Goal: Task Accomplishment & Management: Manage account settings

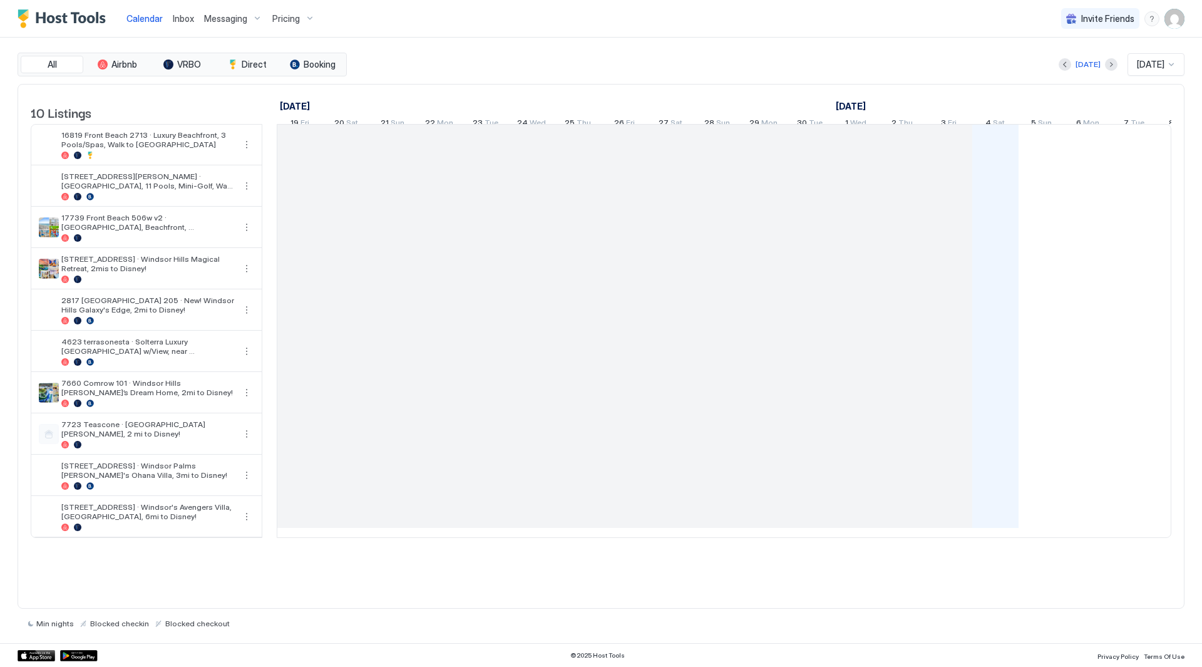
scroll to position [0, 695]
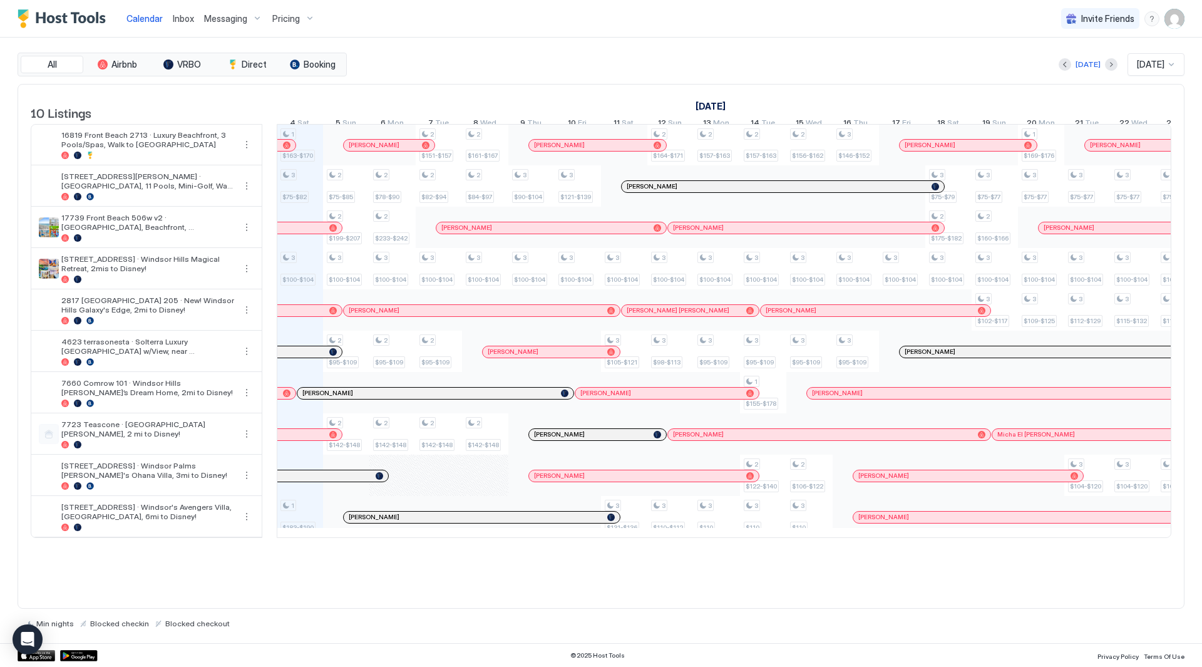
click at [180, 18] on span "Inbox" at bounding box center [183, 18] width 21 height 11
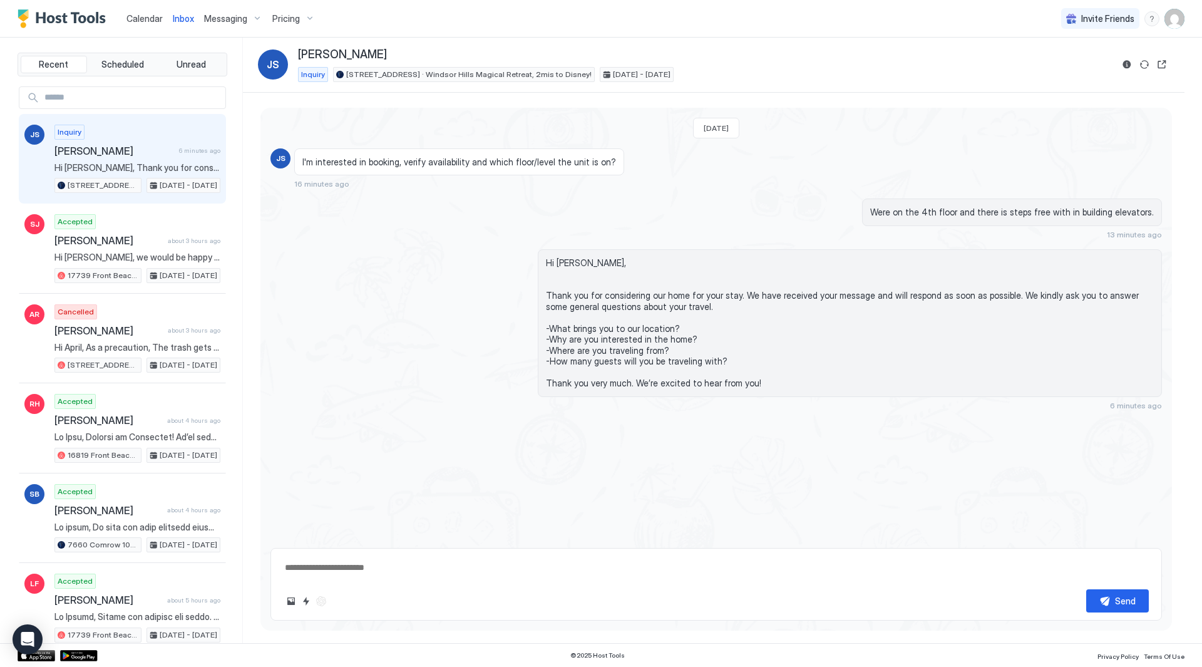
click at [167, 146] on span "[PERSON_NAME]" at bounding box center [114, 151] width 120 height 13
click at [434, 560] on textarea at bounding box center [716, 567] width 865 height 23
click at [425, 156] on span "I'm interested in booking, verify availability and which floor/level the unit i…" at bounding box center [459, 161] width 314 height 11
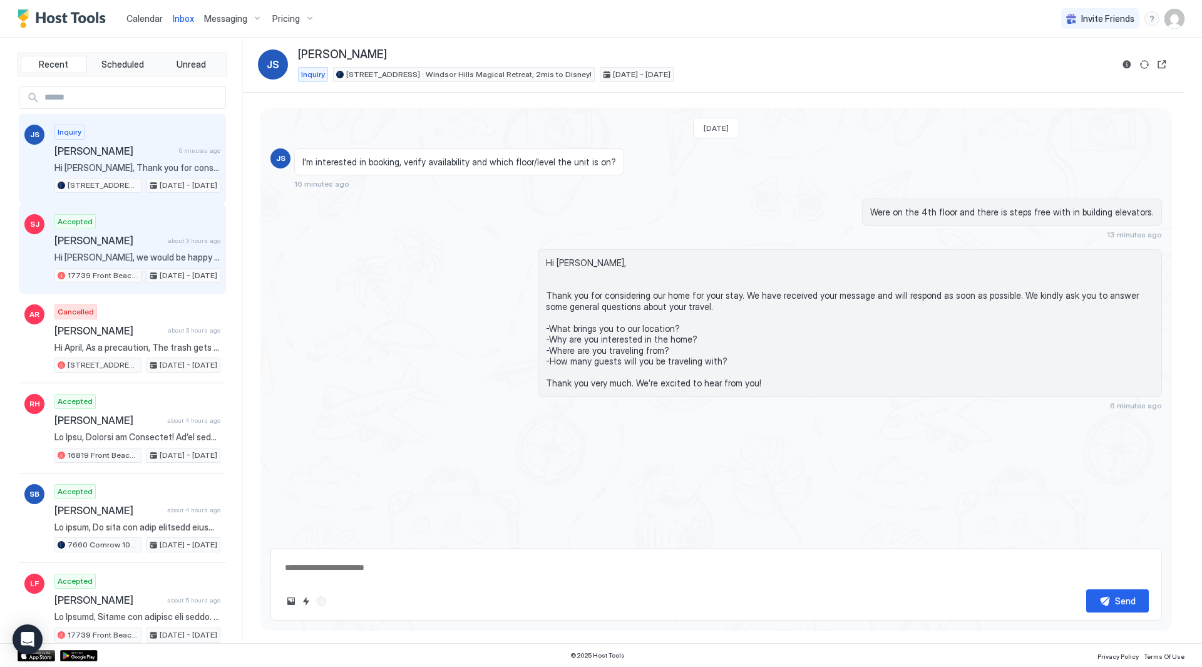
click at [110, 220] on div "Accepted [PERSON_NAME] about 3 hours ago Hi [PERSON_NAME], we would be happy to…" at bounding box center [137, 248] width 166 height 69
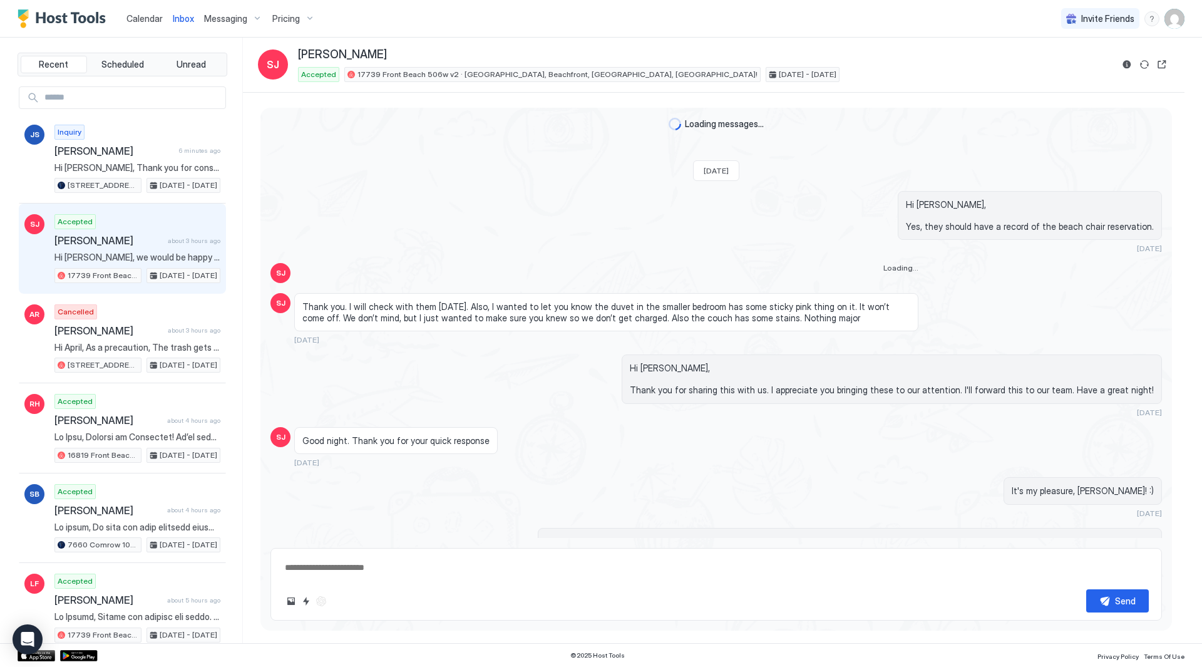
scroll to position [1819, 0]
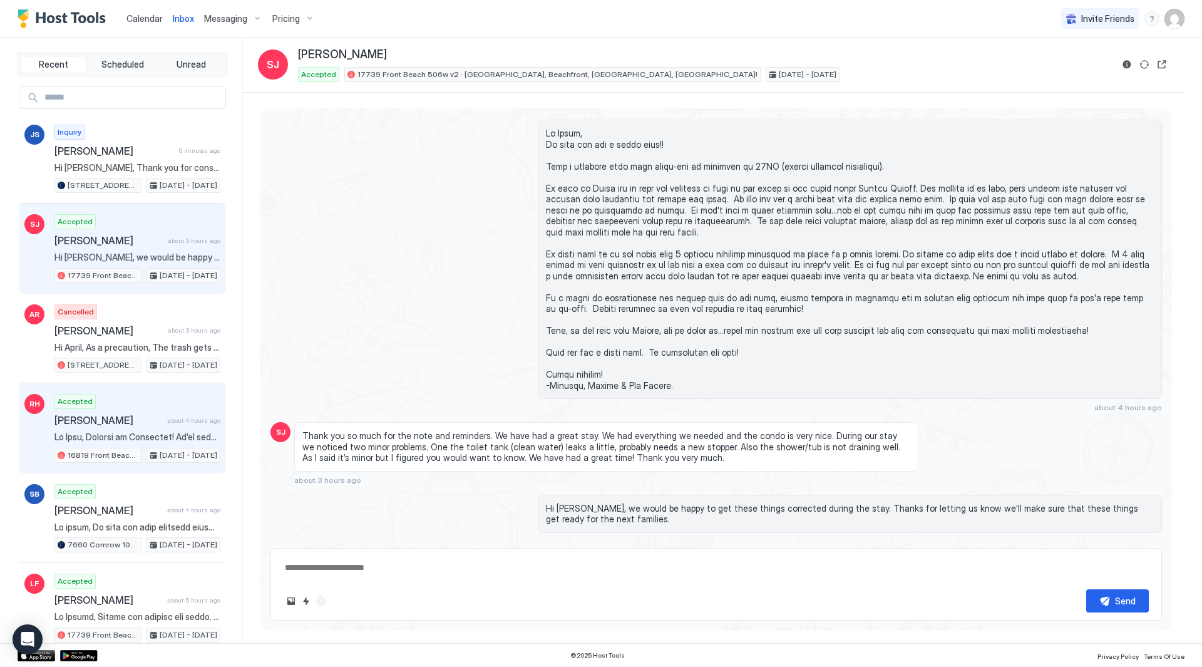
click at [85, 468] on div "RH Accepted [PERSON_NAME] about 4 hours ago [STREET_ADDRESS] · Luxury Beachfron…" at bounding box center [122, 428] width 207 height 90
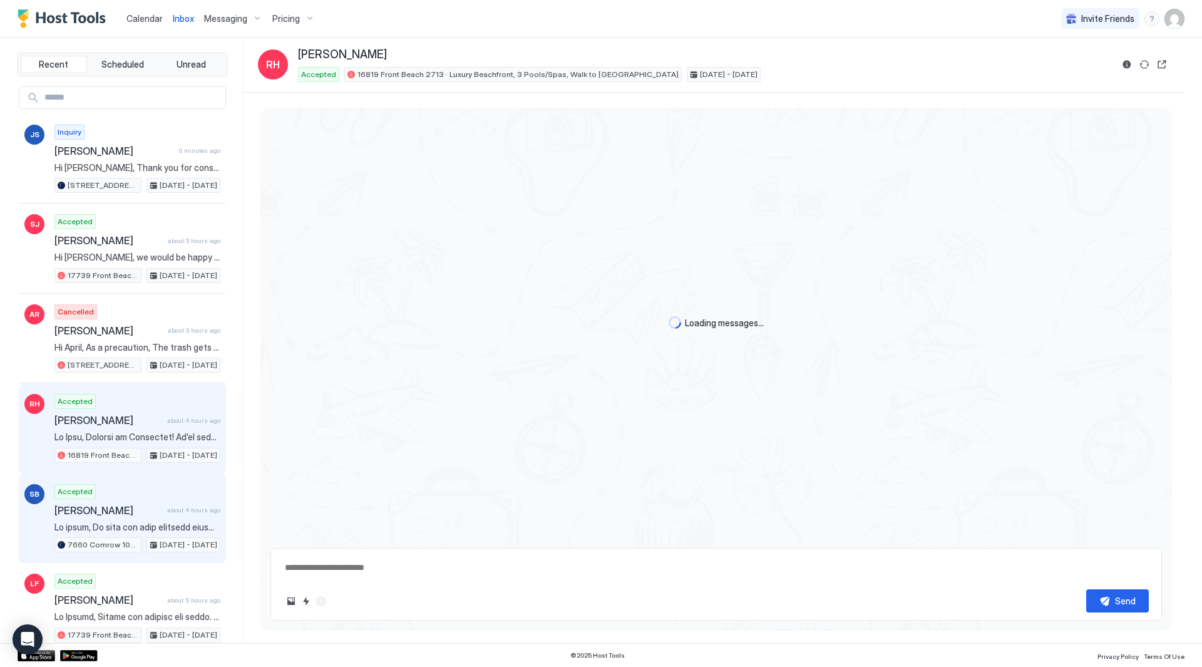
scroll to position [2067, 0]
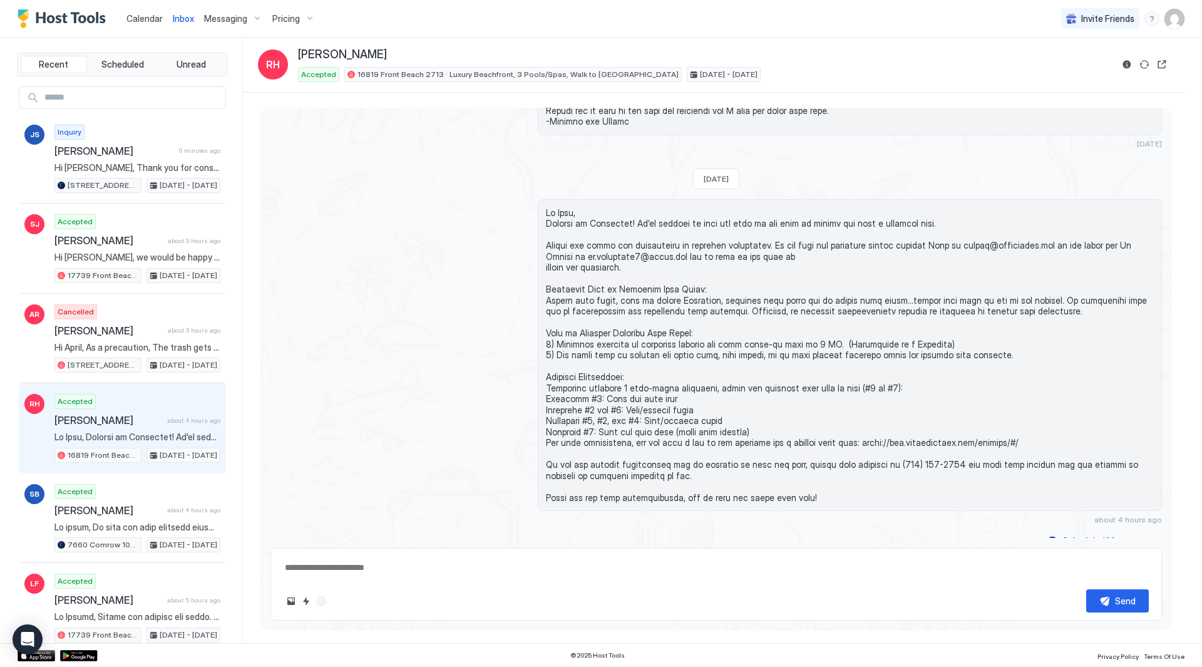
click at [141, 383] on div "RH Accepted [PERSON_NAME] about 4 hours ago [STREET_ADDRESS] · Luxury Beachfron…" at bounding box center [122, 428] width 207 height 90
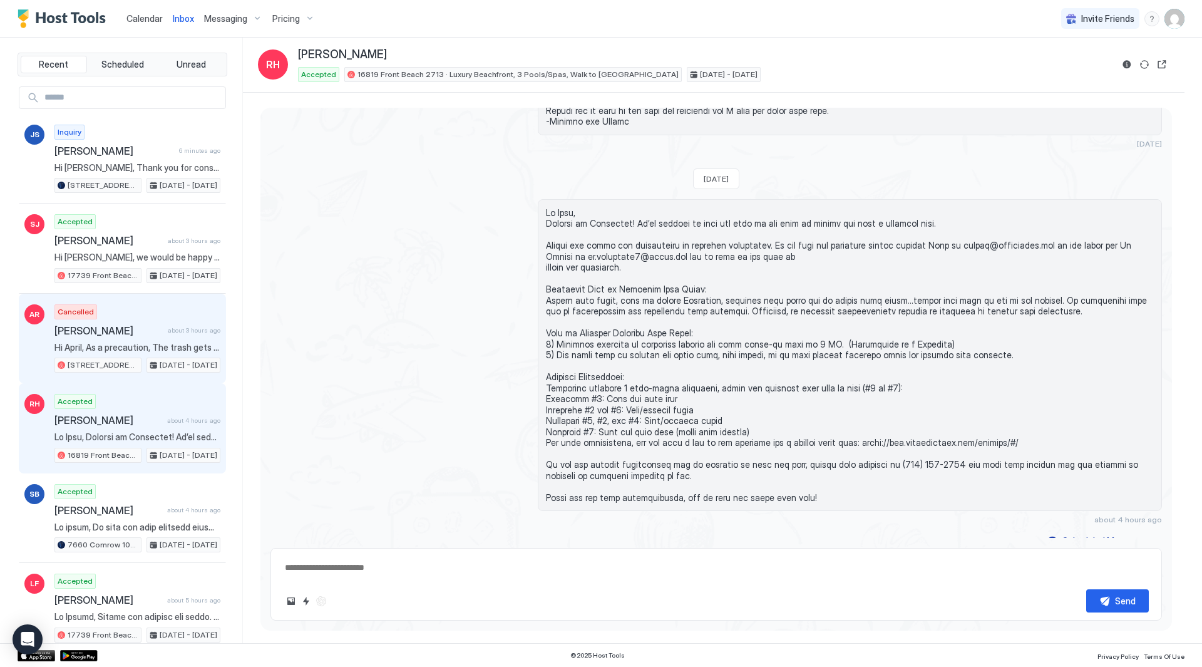
click at [137, 344] on span "Hi April, As a precaution, The trash gets picked up each day as a free service,…" at bounding box center [137, 347] width 166 height 11
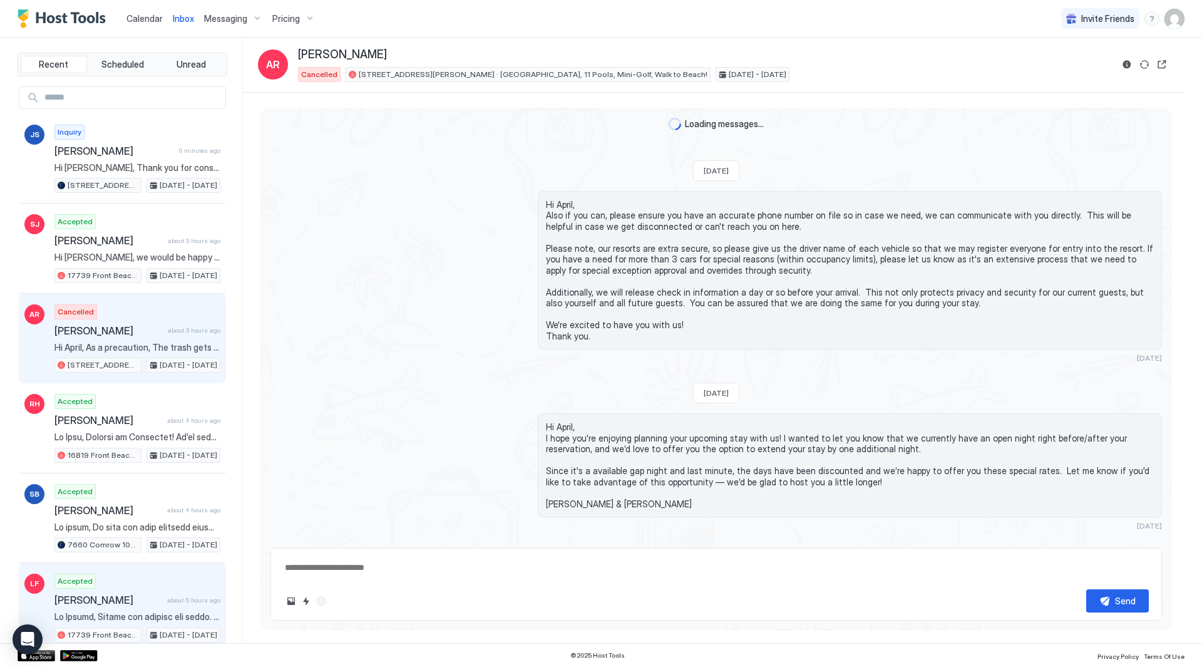
scroll to position [3324, 0]
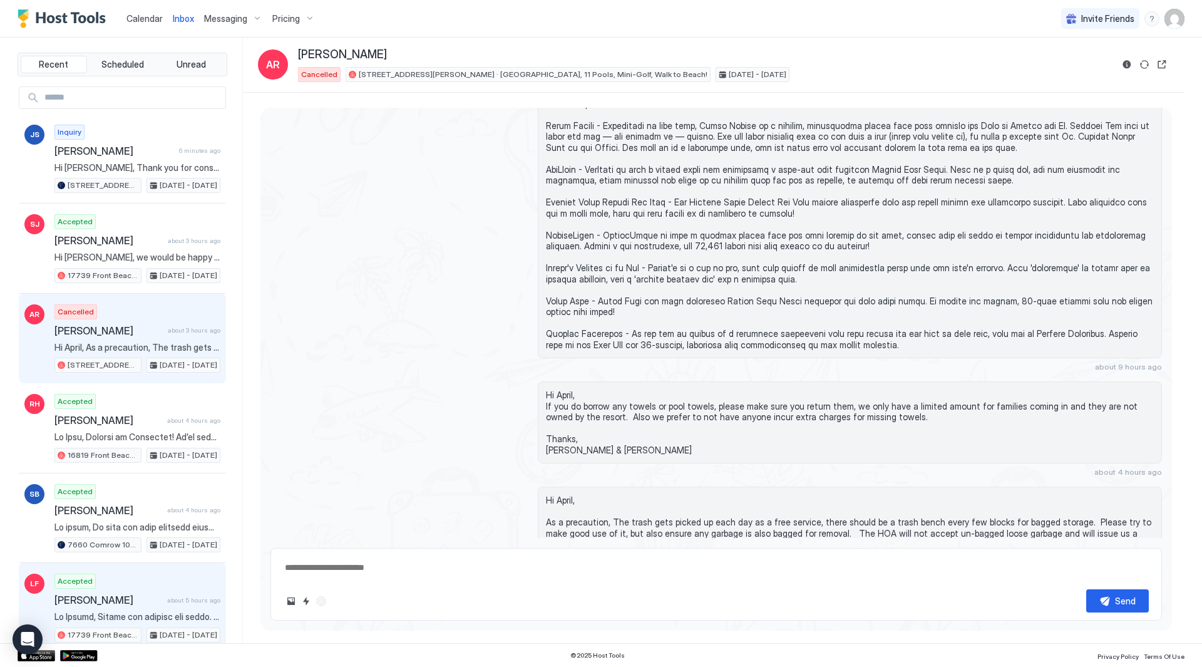
click at [123, 616] on span at bounding box center [137, 616] width 166 height 11
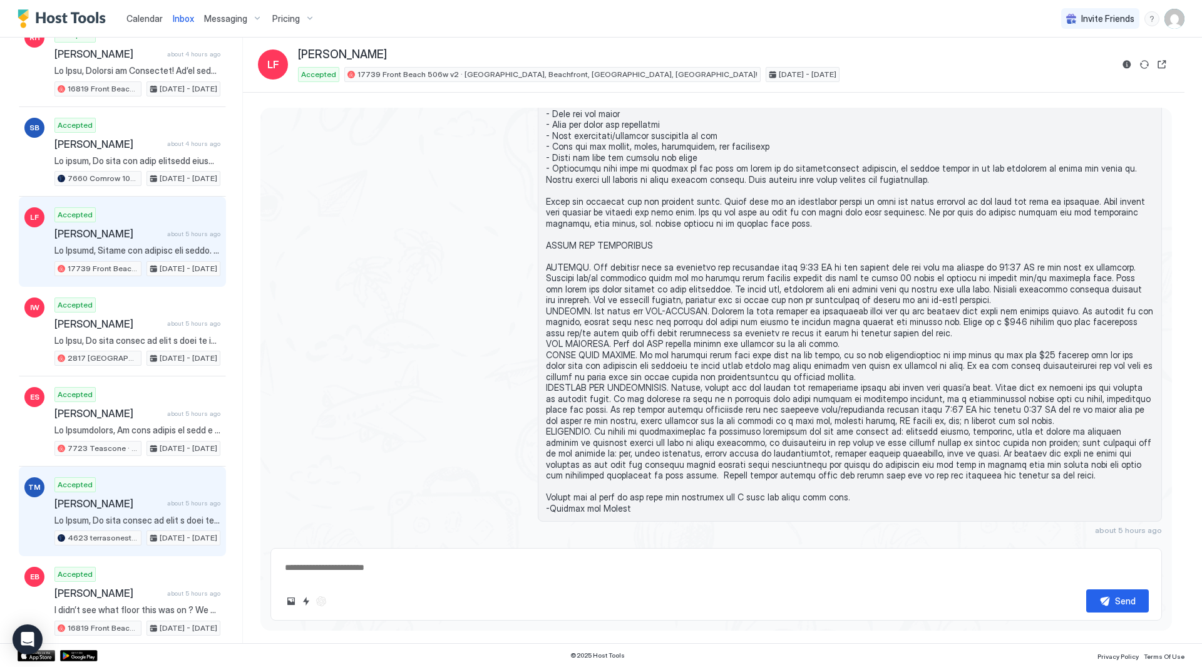
scroll to position [376, 0]
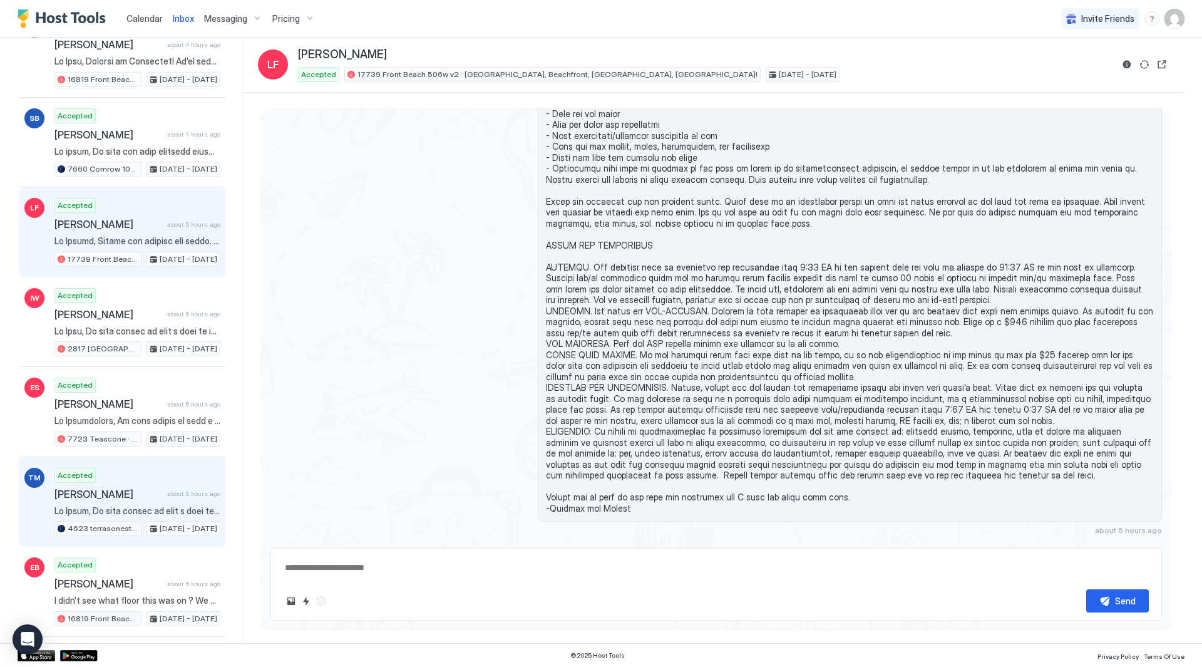
click at [118, 498] on span "[PERSON_NAME]" at bounding box center [108, 494] width 108 height 13
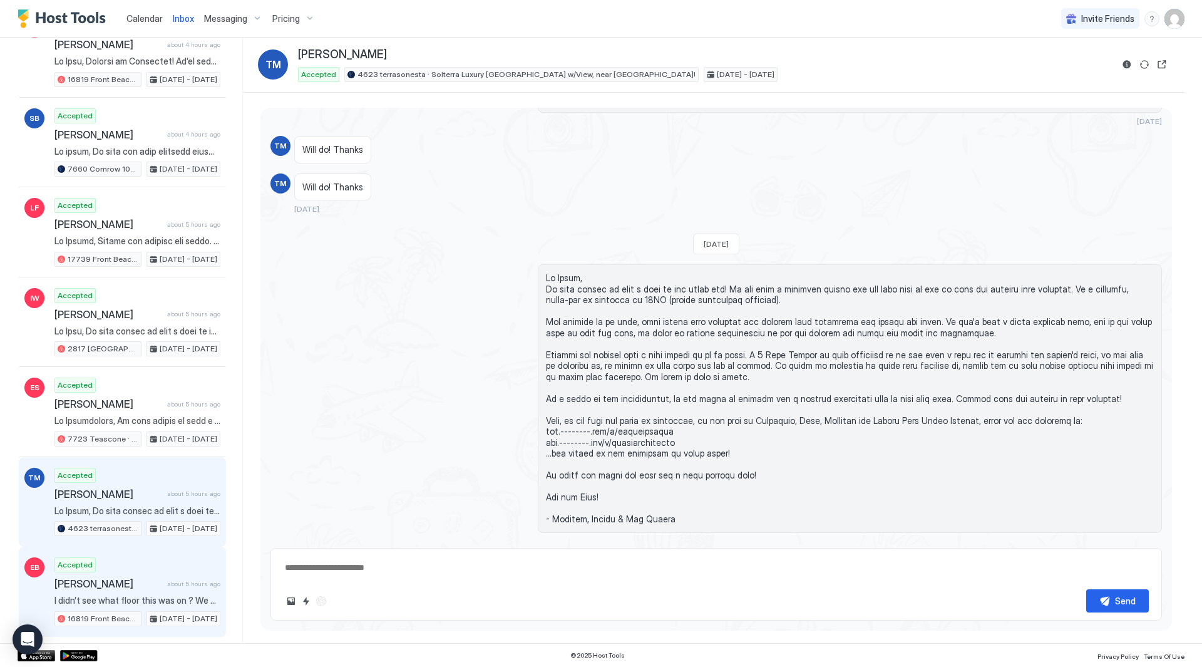
click at [116, 596] on span "I didn’t see what floor this was on ? We would love to come and stay here for o…" at bounding box center [137, 600] width 166 height 11
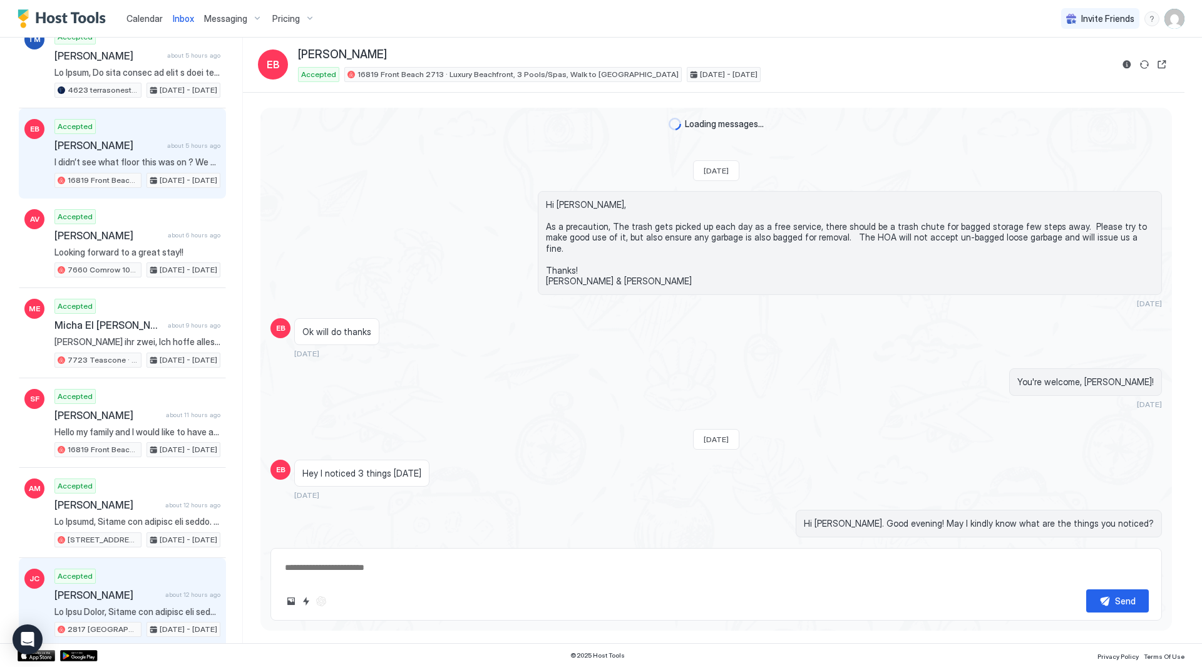
scroll to position [1008, 0]
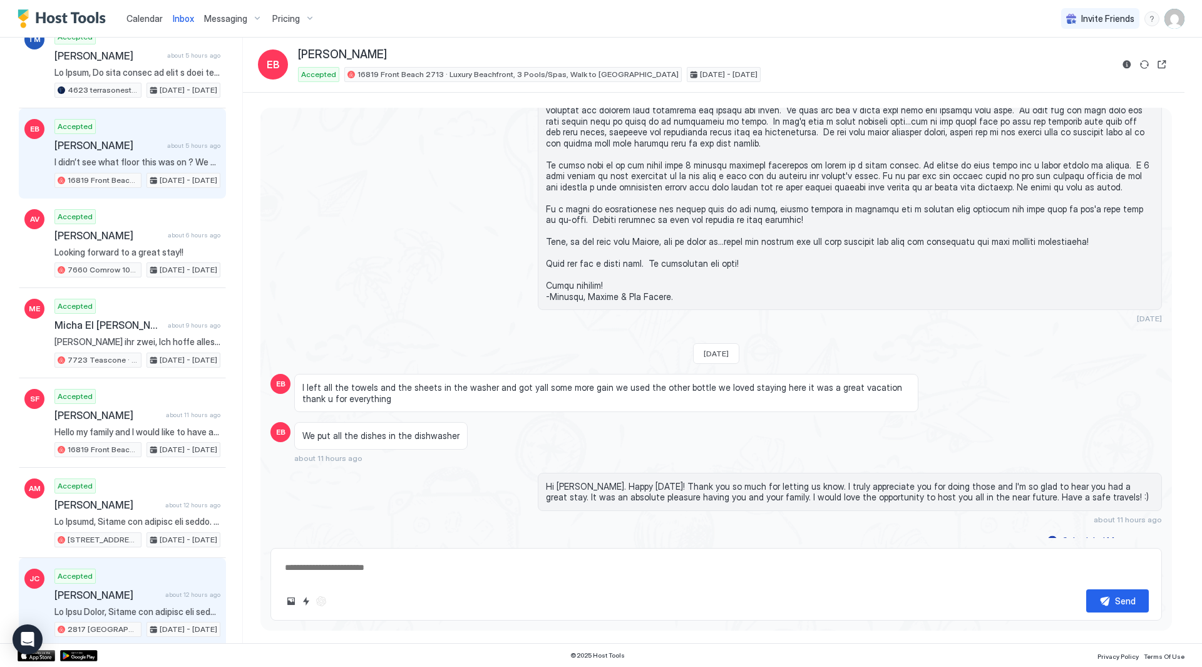
click at [128, 585] on div "Accepted [PERSON_NAME] about 12 hours ago [STREET_ADDRESS] · New! Windsor Hills…" at bounding box center [137, 602] width 166 height 69
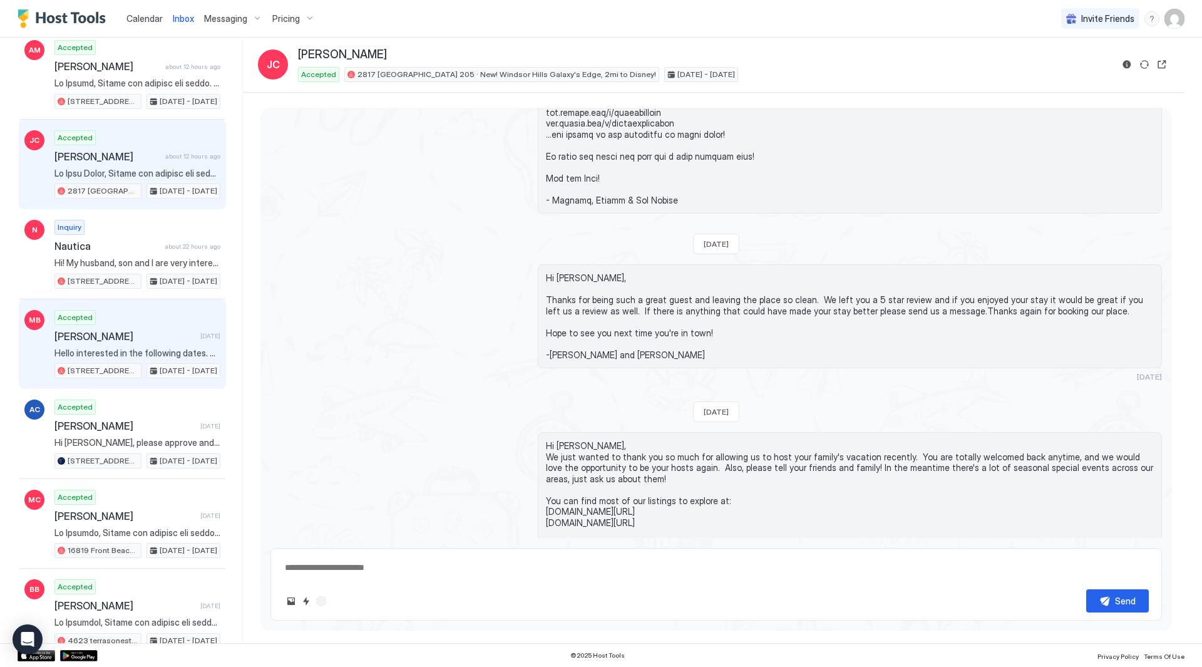
scroll to position [1293, 0]
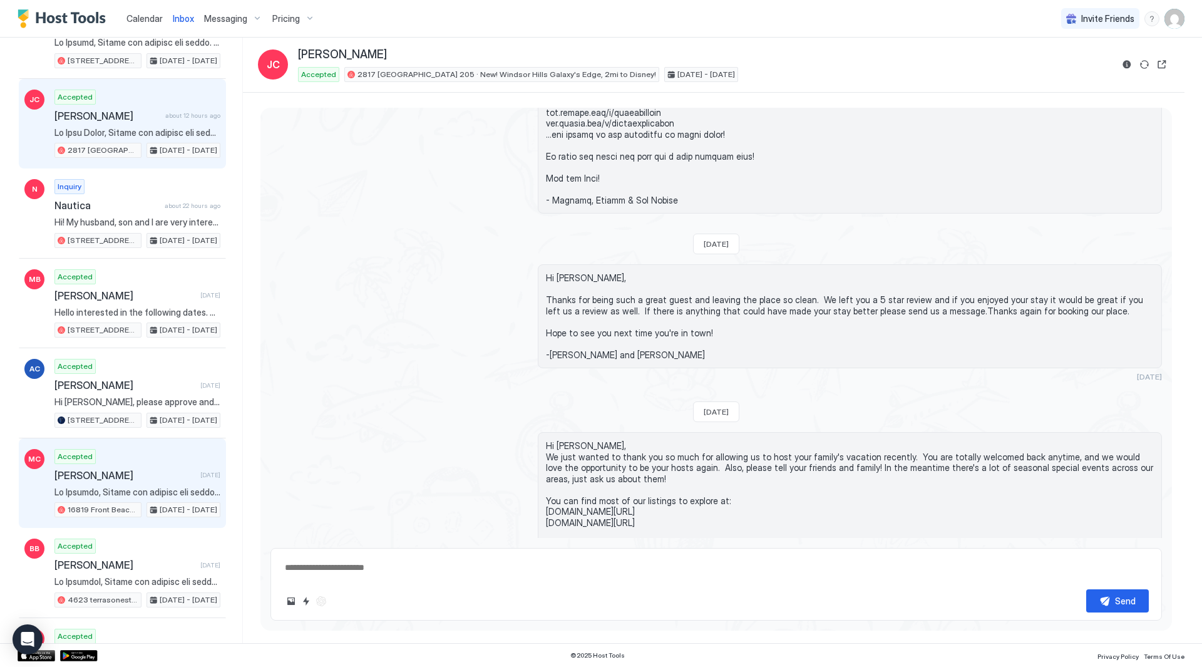
click at [136, 481] on div "Accepted [PERSON_NAME] [DATE] [STREET_ADDRESS] · Luxury Beachfront, 3 Pools/Spa…" at bounding box center [137, 483] width 166 height 69
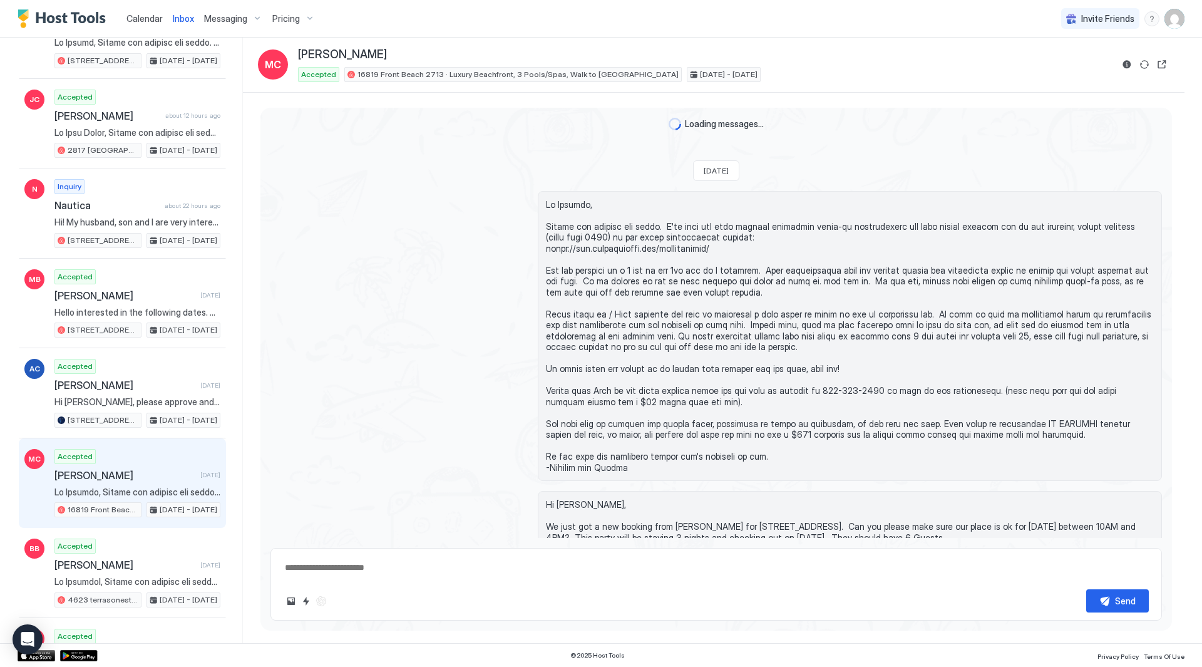
scroll to position [638, 0]
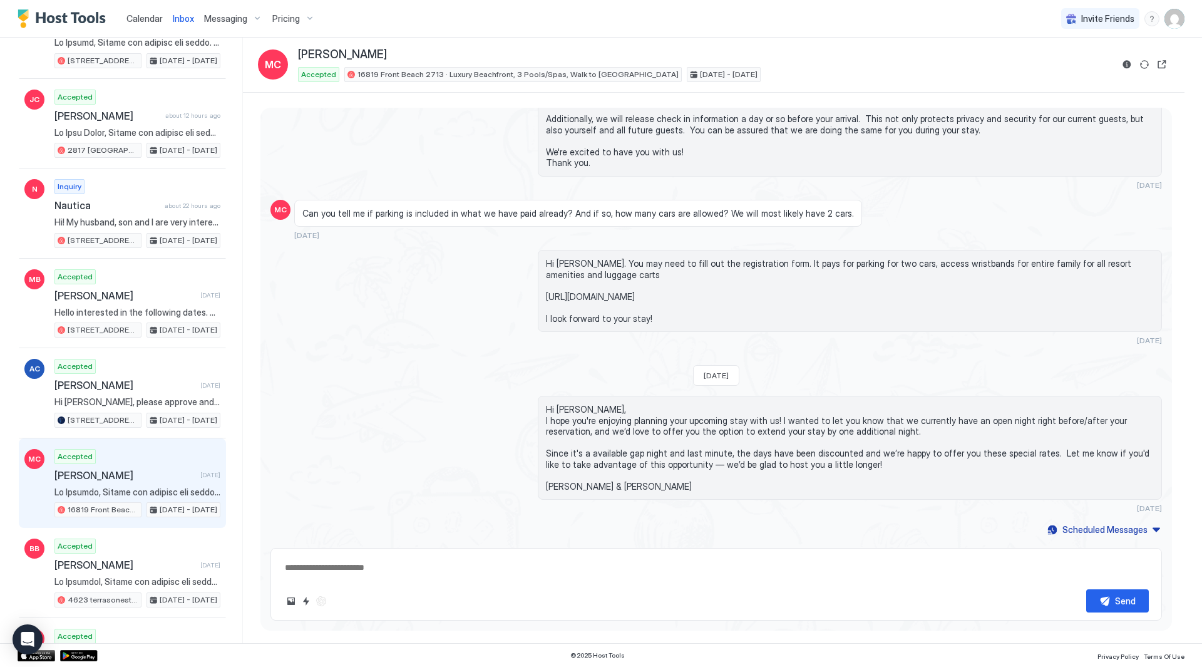
click at [878, 10] on div "Calendar Inbox Messaging Pricing Invite Friends RC" at bounding box center [601, 19] width 1202 height 38
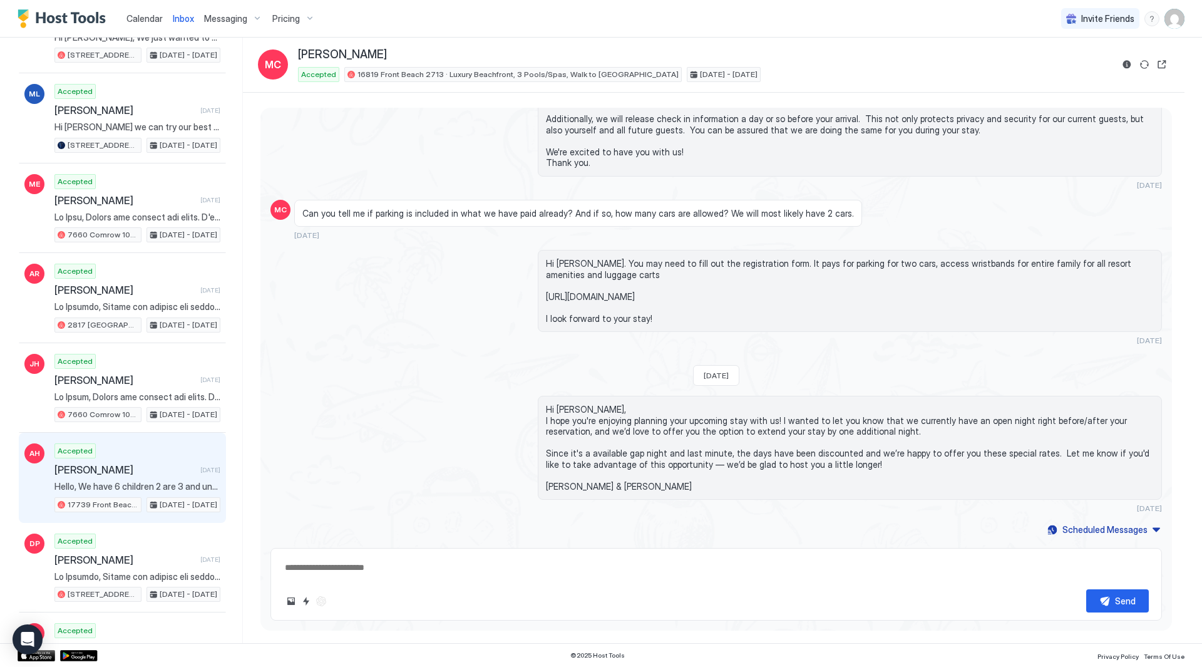
click at [159, 461] on div "Accepted [PERSON_NAME] [DATE] Hello, We have 6 children 2 are 3 and under . Wil…" at bounding box center [137, 477] width 166 height 69
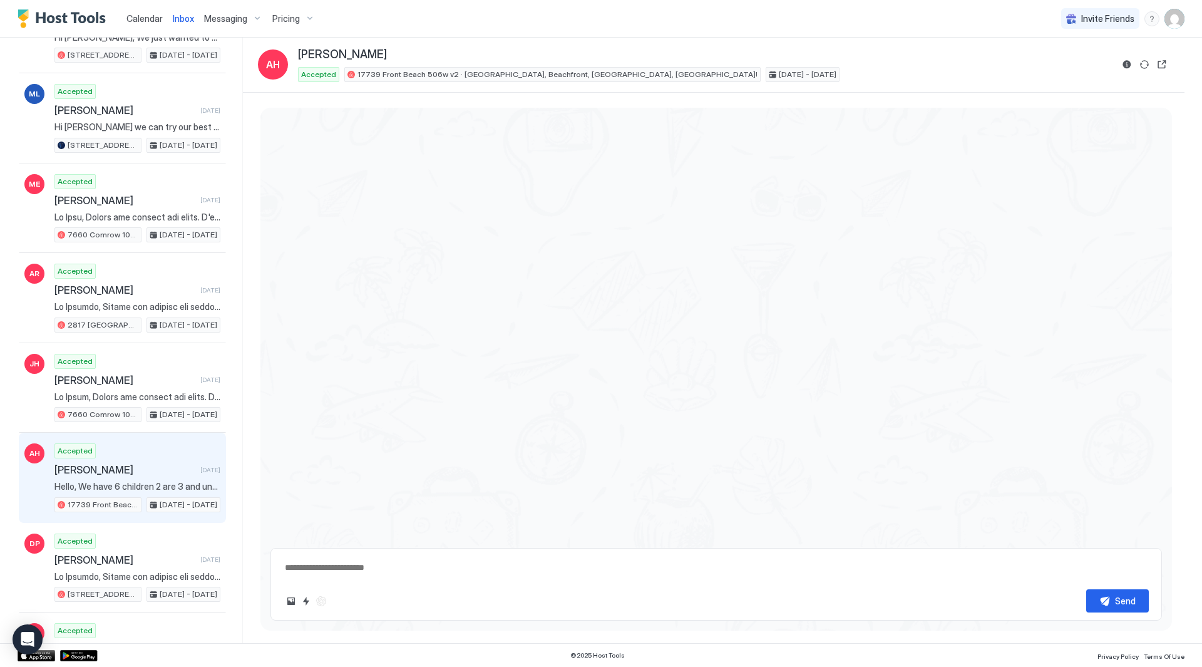
type textarea "*"
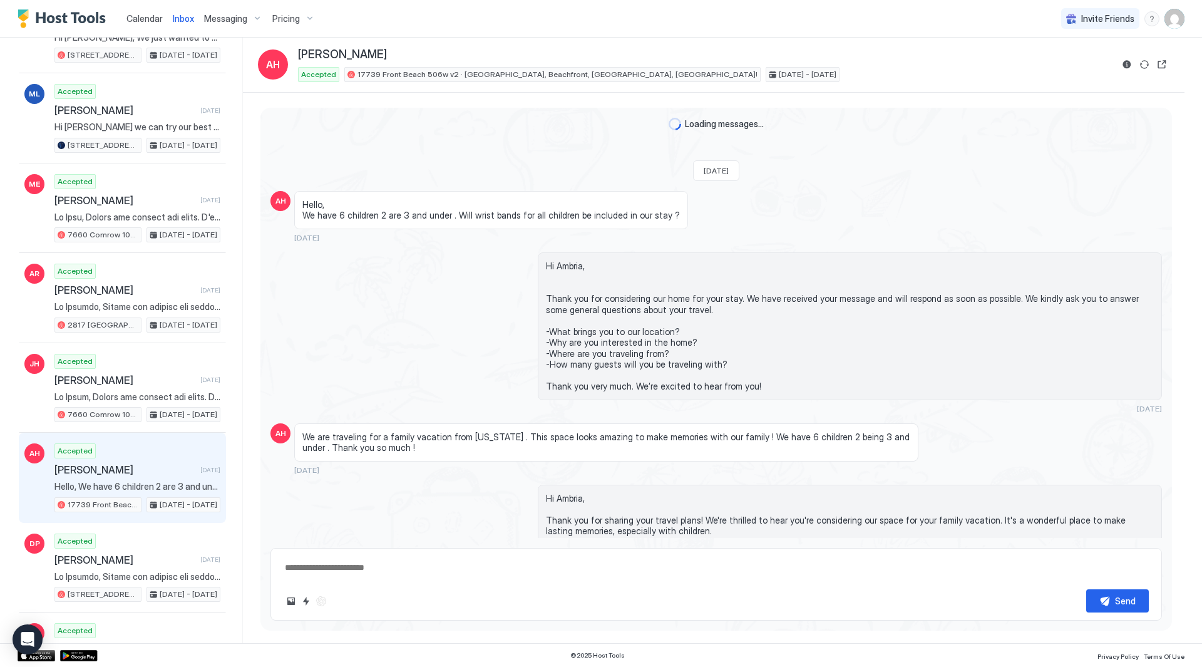
scroll to position [1129, 0]
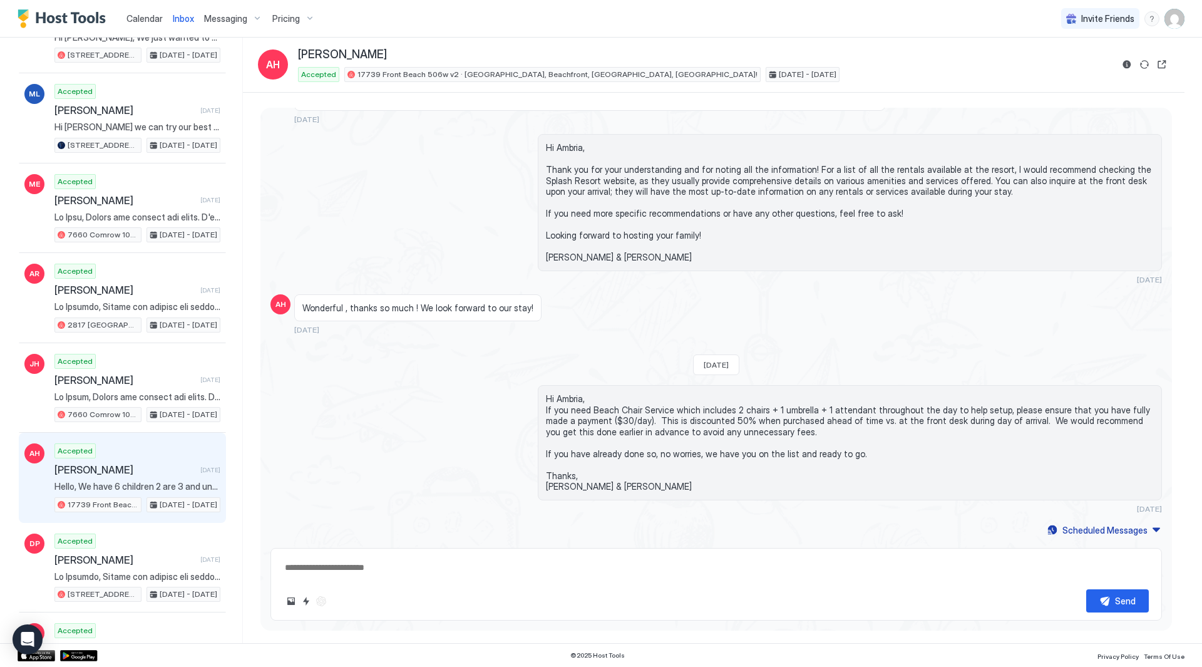
click at [1178, 23] on img "User profile" at bounding box center [1174, 19] width 20 height 20
click at [1152, 72] on div "Settings" at bounding box center [1104, 70] width 159 height 22
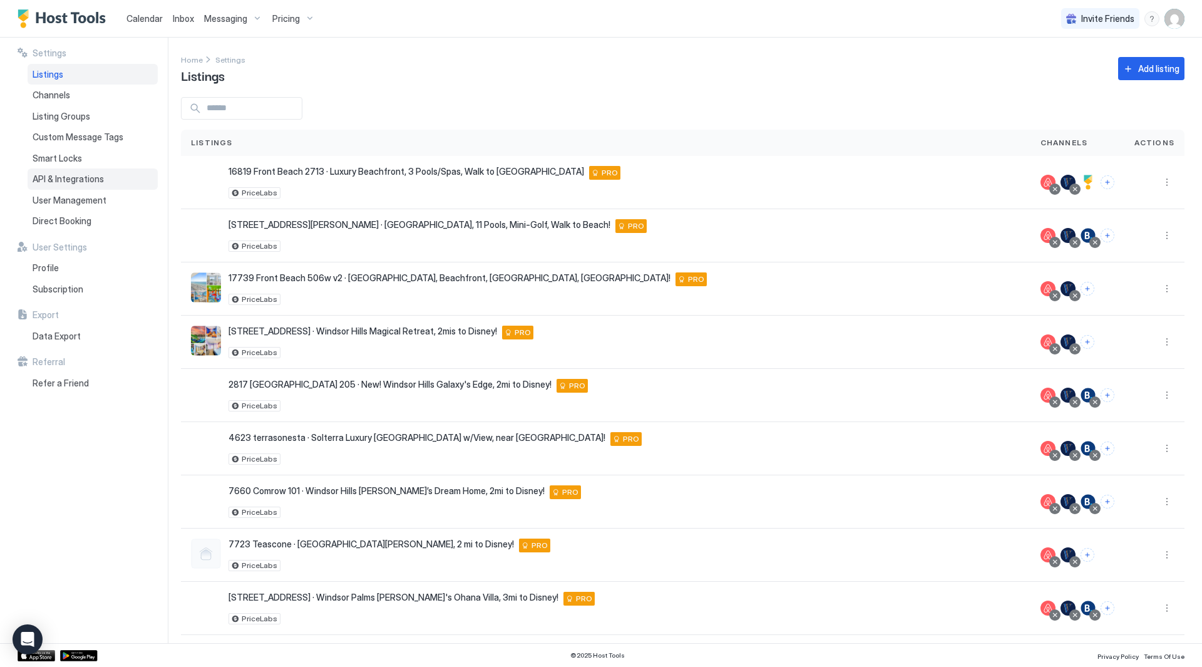
click at [86, 185] on div "API & Integrations" at bounding box center [93, 178] width 130 height 21
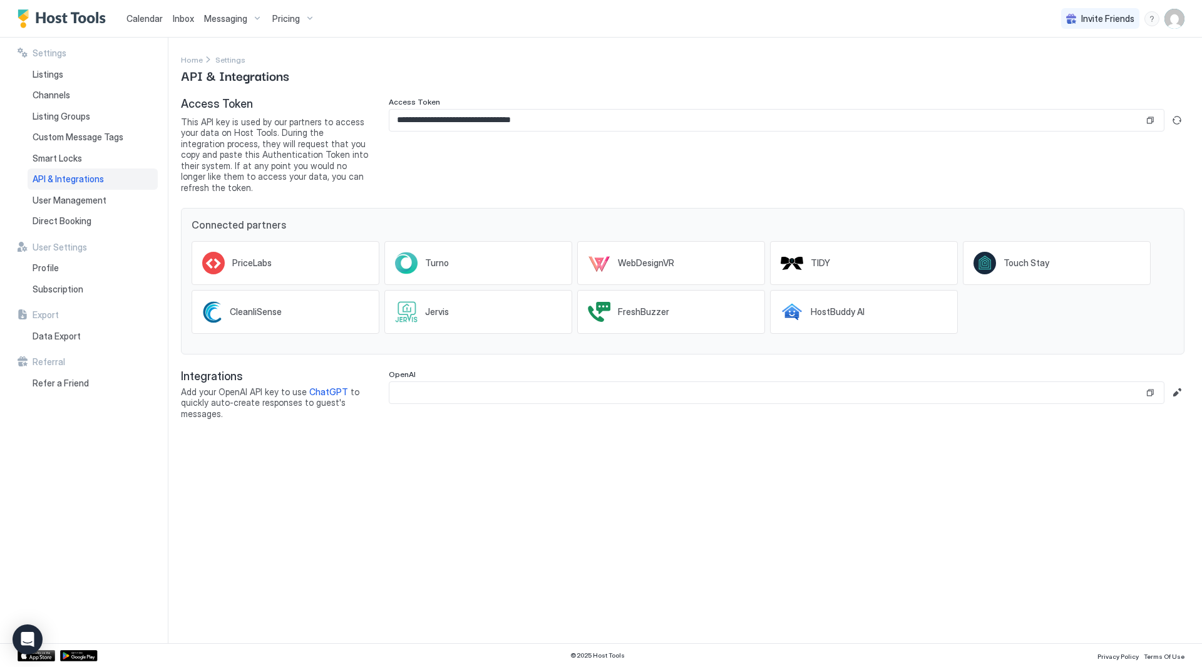
click at [656, 191] on div "**********" at bounding box center [682, 258] width 1003 height 322
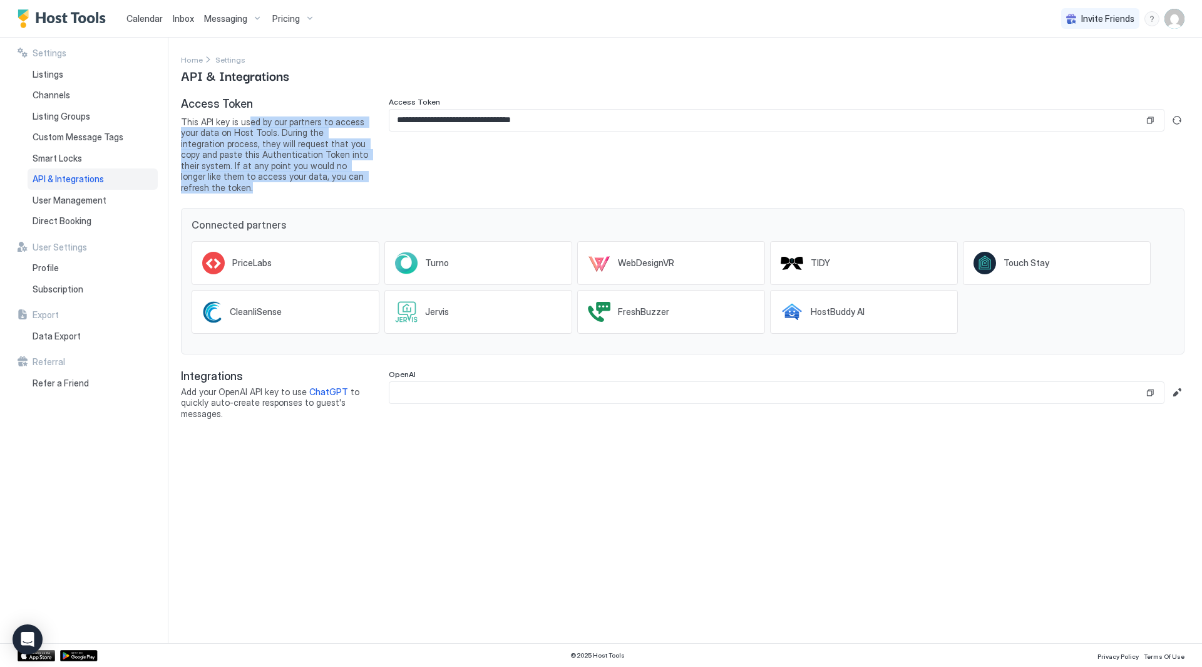
drag, startPoint x: 370, startPoint y: 179, endPoint x: 246, endPoint y: 119, distance: 137.7
click at [246, 119] on div "**********" at bounding box center [682, 145] width 1003 height 96
click at [266, 125] on span "This API key is used by our partners to access your data on Host Tools. During …" at bounding box center [275, 154] width 188 height 77
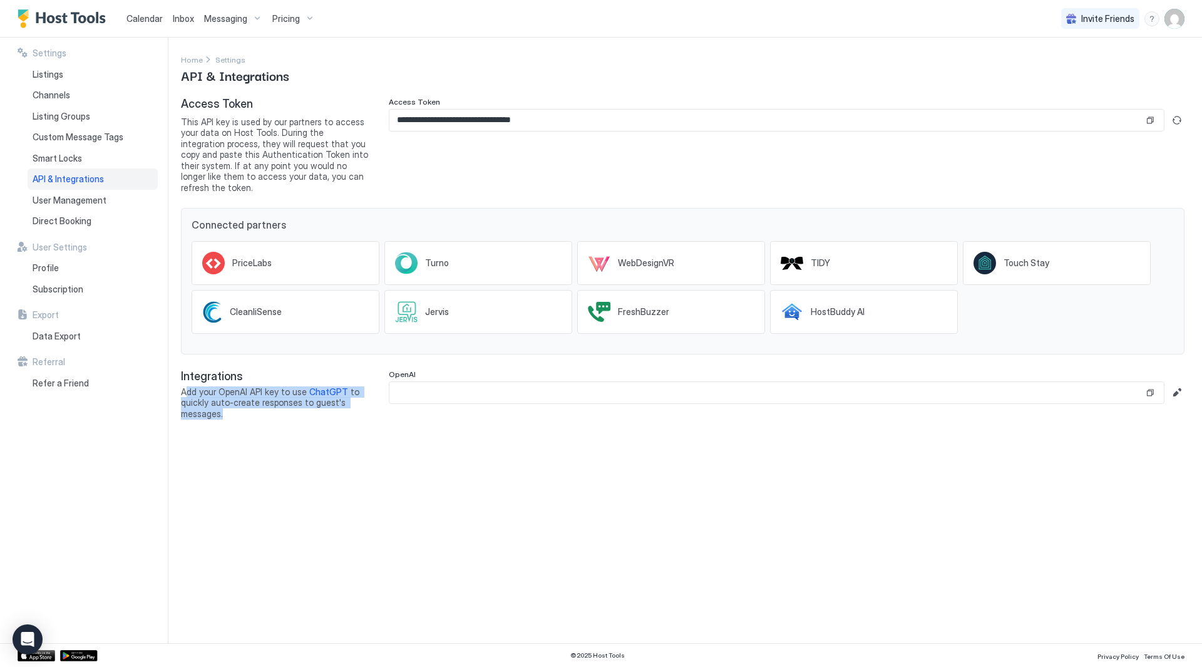
drag, startPoint x: 252, startPoint y: 397, endPoint x: 187, endPoint y: 382, distance: 66.8
click at [187, 386] on span "Add your OpenAI API key to use ChatGPT to quickly auto-create responses to gues…" at bounding box center [275, 402] width 188 height 33
click at [187, 388] on span "Add your OpenAI API key to use ChatGPT to quickly auto-create responses to gues…" at bounding box center [275, 402] width 188 height 33
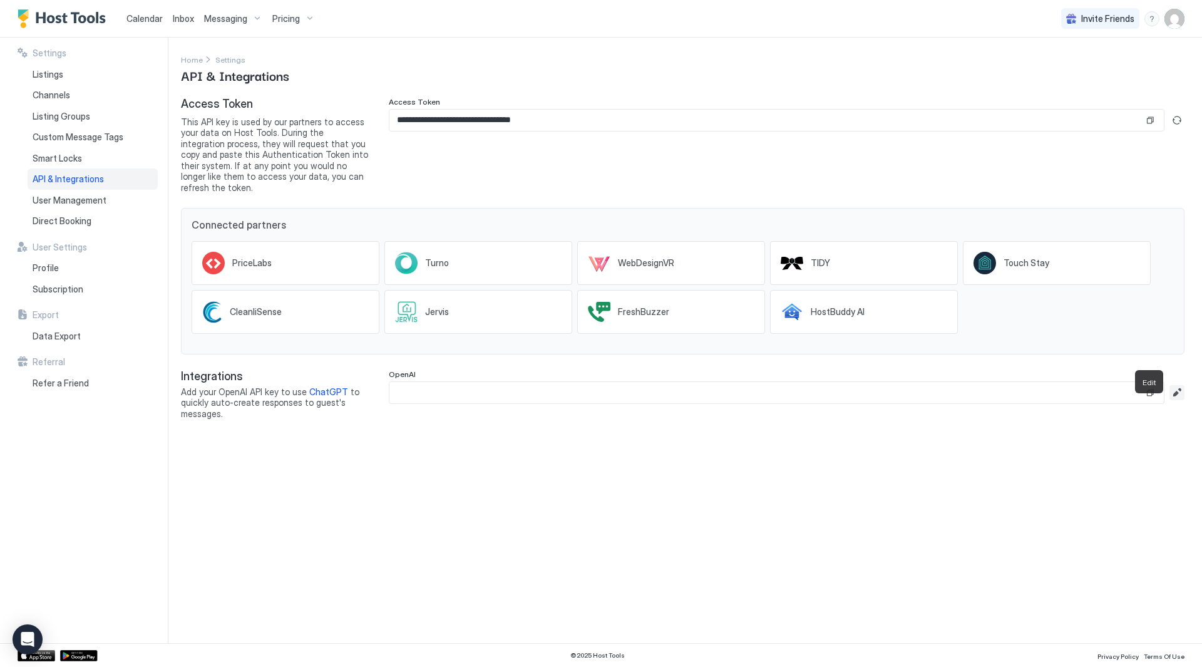
click at [1175, 385] on button "Edit" at bounding box center [1176, 392] width 15 height 15
click at [1174, 411] on button "Cancel" at bounding box center [1153, 419] width 63 height 21
click at [639, 523] on div "**********" at bounding box center [691, 340] width 1021 height 605
click at [330, 386] on span "ChatGPT" at bounding box center [328, 391] width 39 height 11
click at [559, 384] on input "Input Field" at bounding box center [766, 392] width 754 height 21
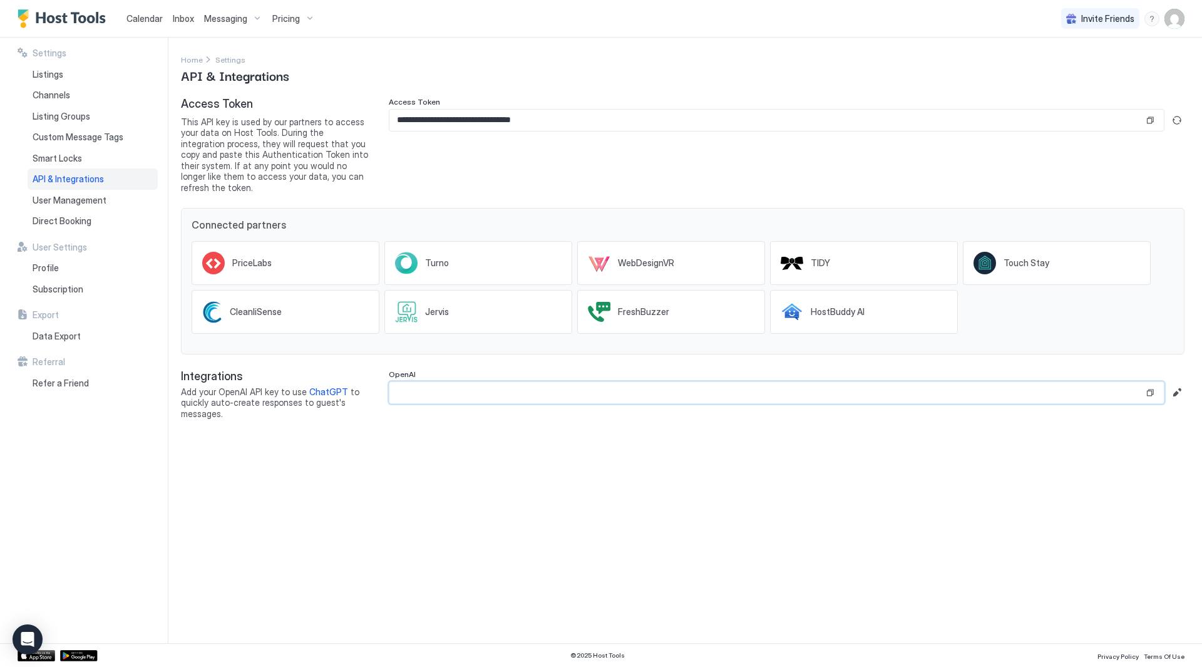
click at [580, 382] on input "Input Field" at bounding box center [766, 392] width 754 height 21
click at [1005, 382] on input "Input Field" at bounding box center [766, 392] width 754 height 21
click at [1005, 442] on div "**********" at bounding box center [691, 340] width 1021 height 605
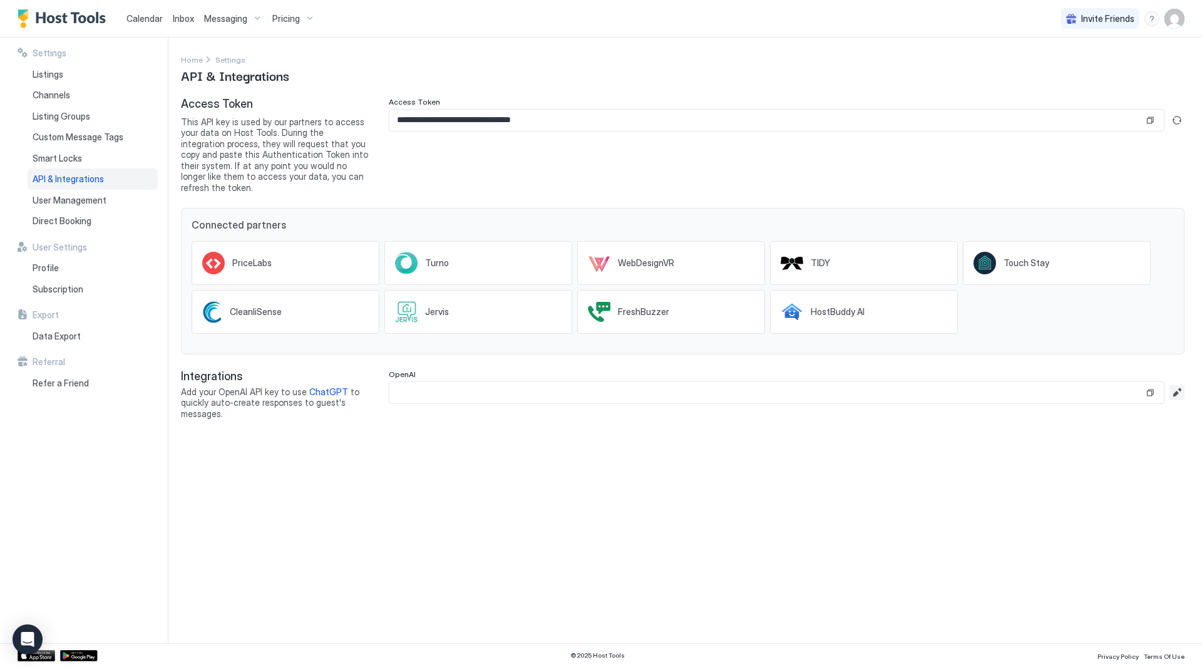
click at [1180, 385] on button "Edit" at bounding box center [1176, 392] width 15 height 15
paste input "**********"
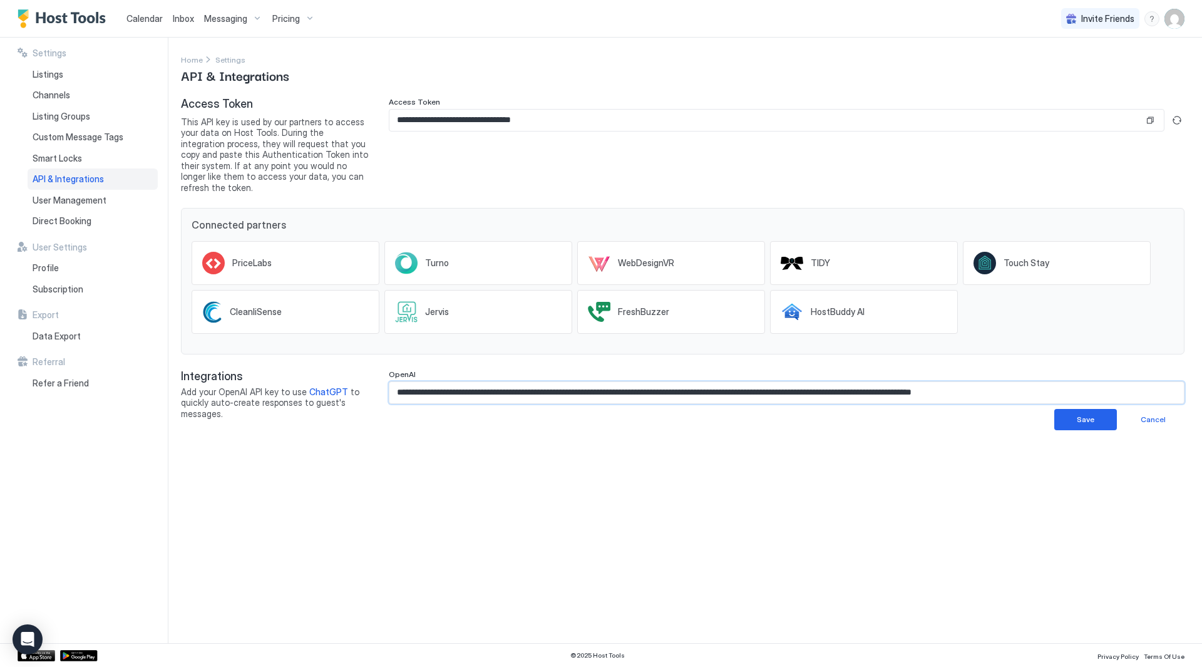
scroll to position [0, 27]
type input "**********"
click at [1078, 414] on div "Save" at bounding box center [1086, 419] width 18 height 11
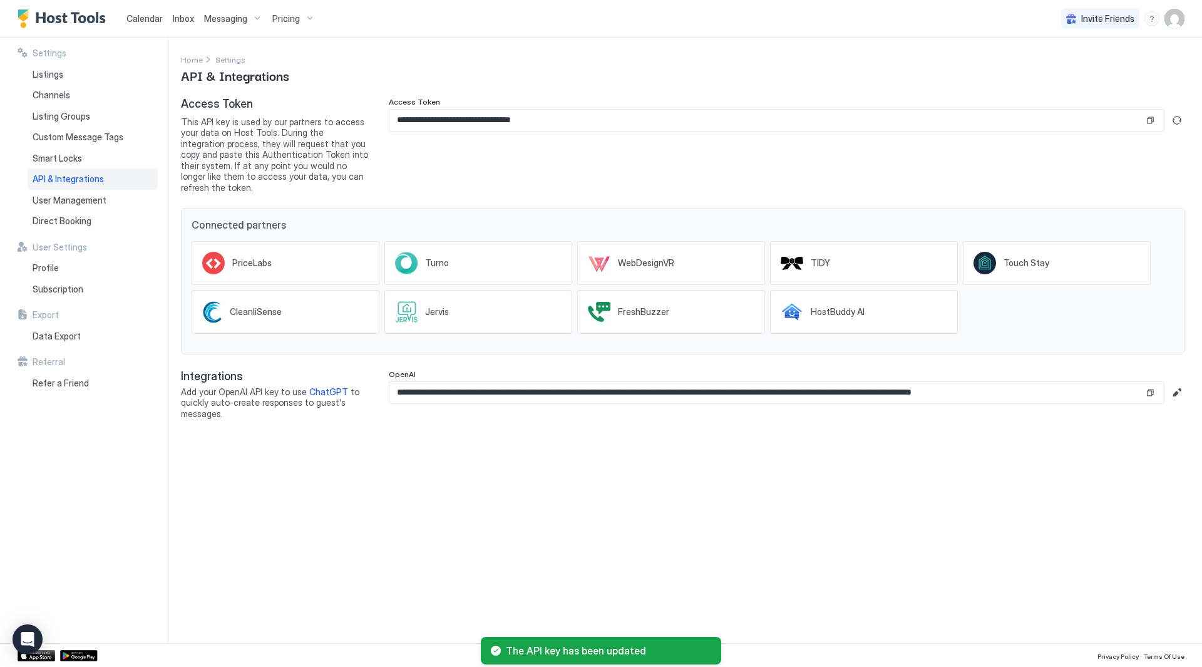
click at [537, 468] on div "**********" at bounding box center [691, 340] width 1021 height 605
click at [207, 13] on span "Messaging" at bounding box center [225, 18] width 43 height 11
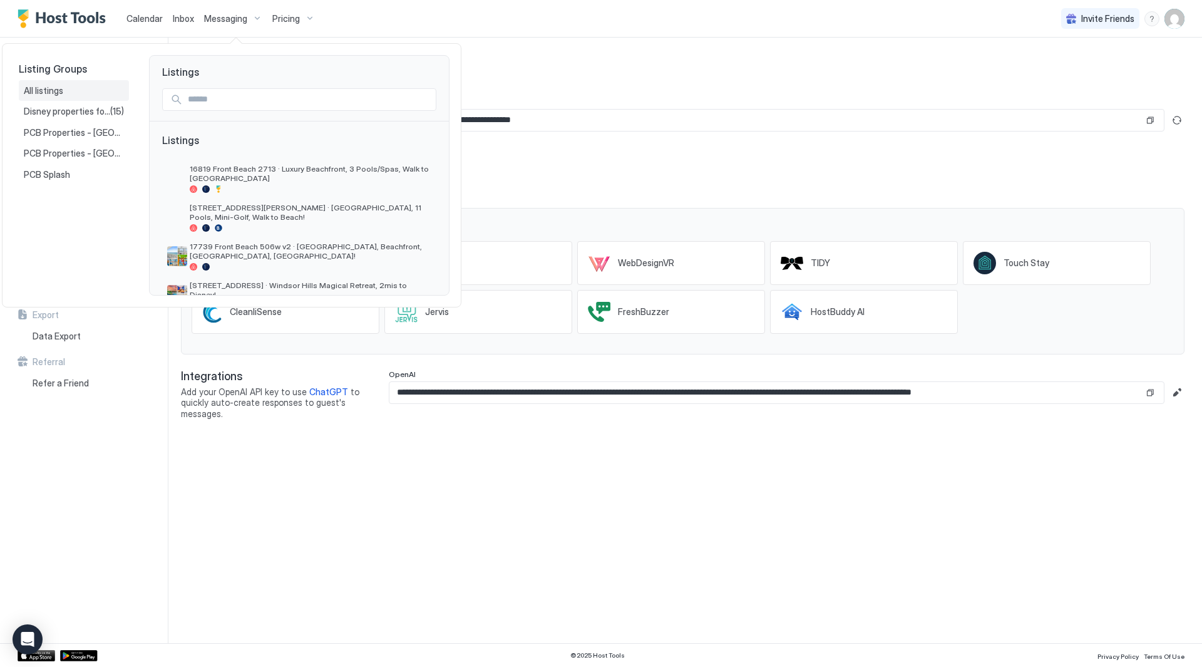
click at [33, 96] on div "All listings" at bounding box center [74, 90] width 110 height 21
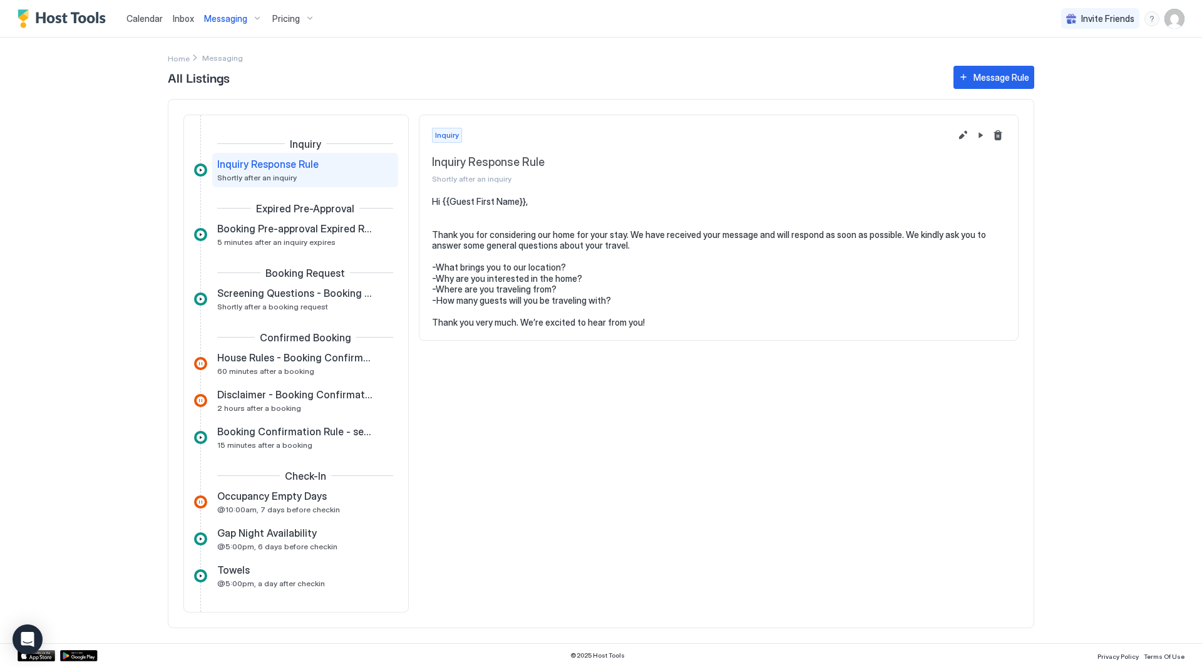
click at [169, 23] on div "Inbox" at bounding box center [183, 18] width 31 height 23
click at [177, 19] on span "Inbox" at bounding box center [183, 18] width 21 height 11
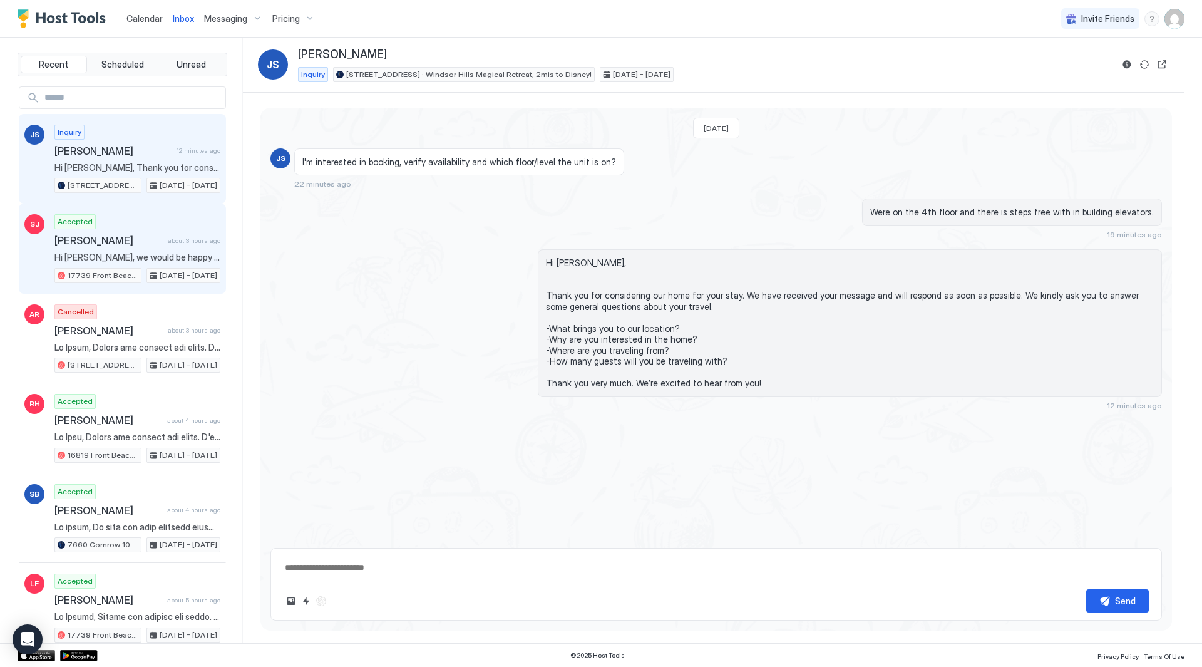
click at [168, 237] on span "about 3 hours ago" at bounding box center [194, 241] width 53 height 8
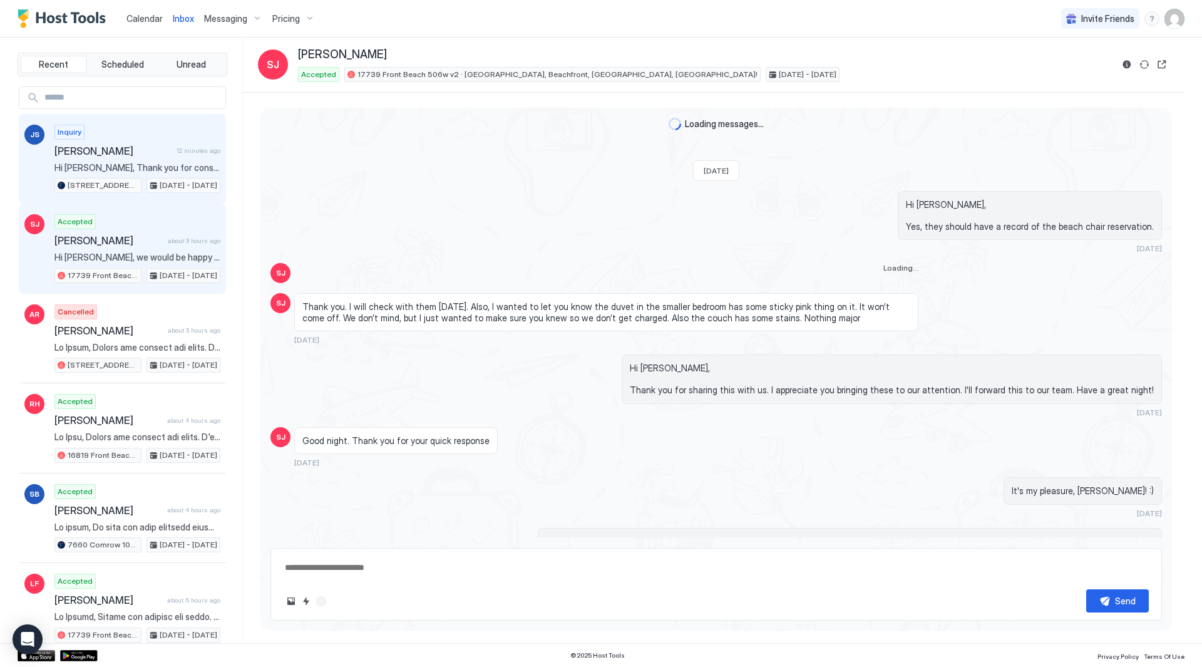
click at [143, 169] on span "Hi [PERSON_NAME], Thank you for considering our home for your stay. We have rec…" at bounding box center [137, 167] width 166 height 11
type textarea "*"
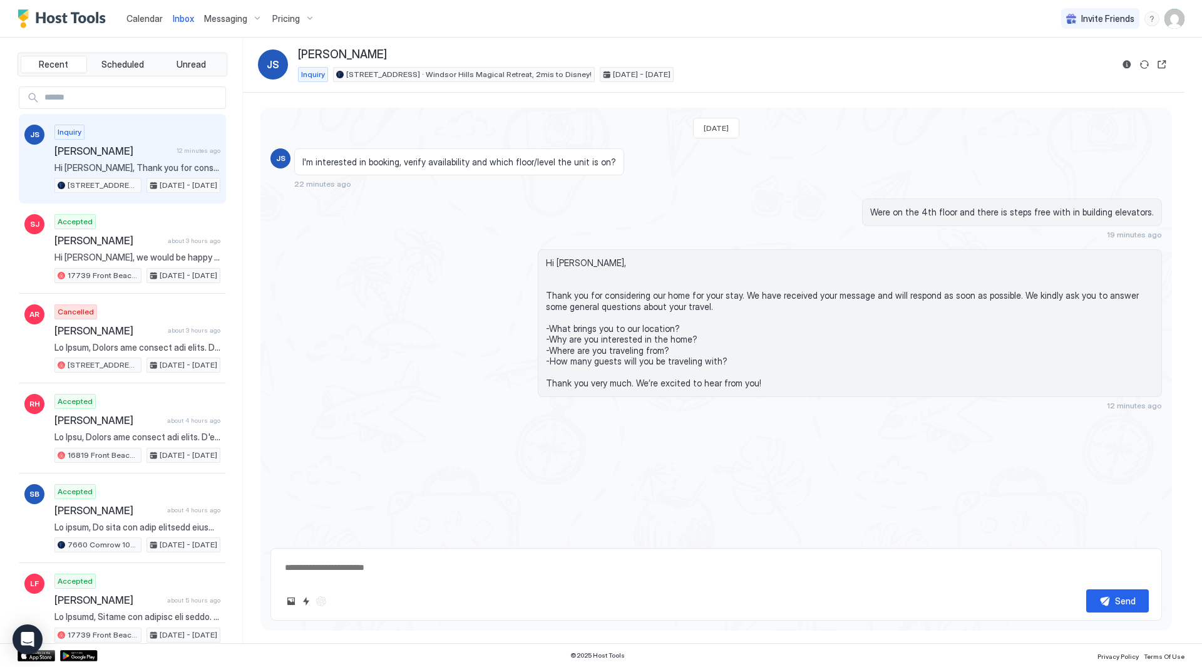
click at [1174, 29] on div "Invite Friends RC" at bounding box center [1122, 18] width 123 height 37
click at [1176, 23] on img "User profile" at bounding box center [1174, 19] width 20 height 20
click at [1111, 71] on div "Settings" at bounding box center [1104, 70] width 159 height 22
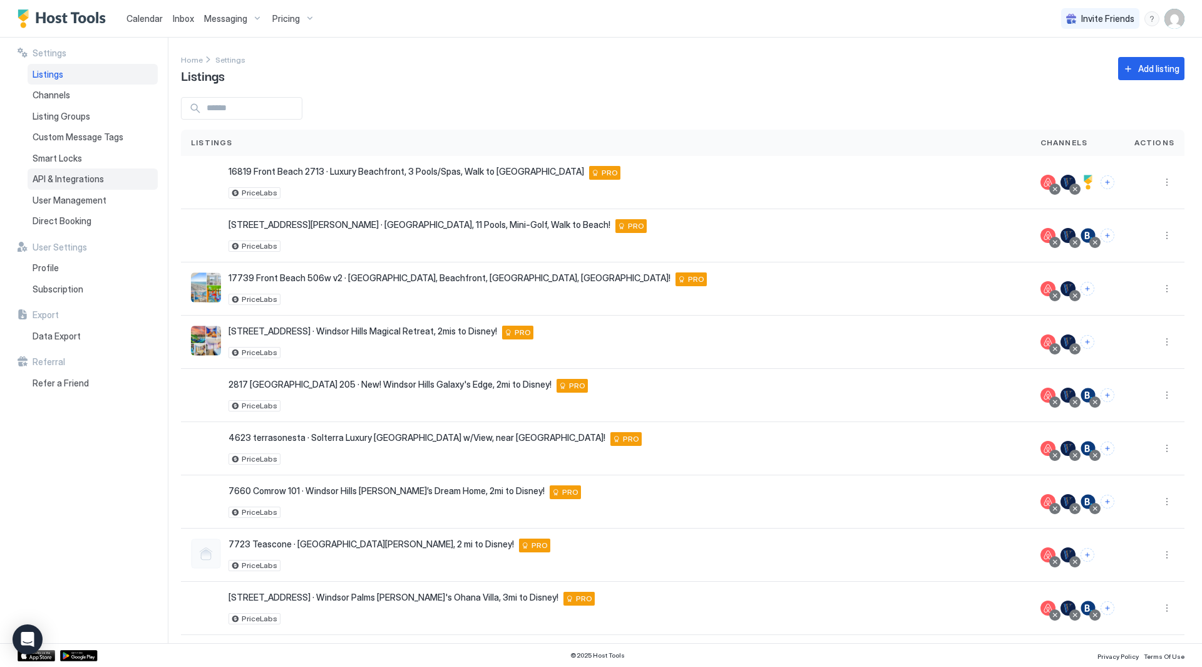
click at [105, 175] on div "API & Integrations" at bounding box center [93, 178] width 130 height 21
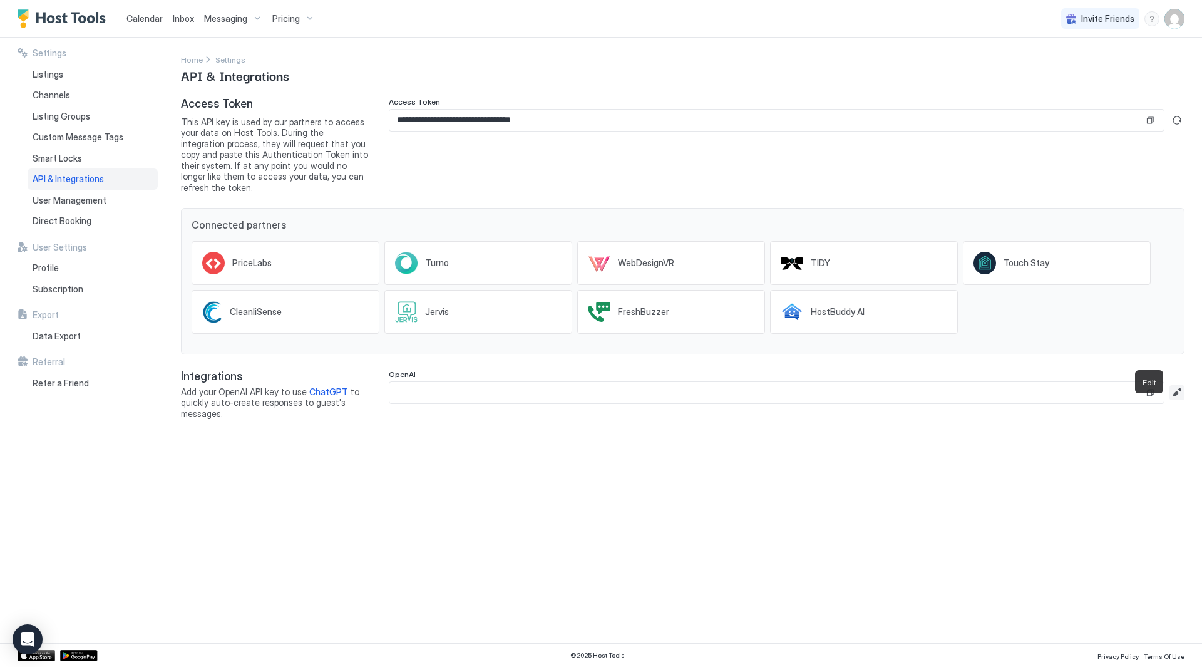
click at [1177, 385] on button "Edit" at bounding box center [1176, 392] width 15 height 15
paste input "**********"
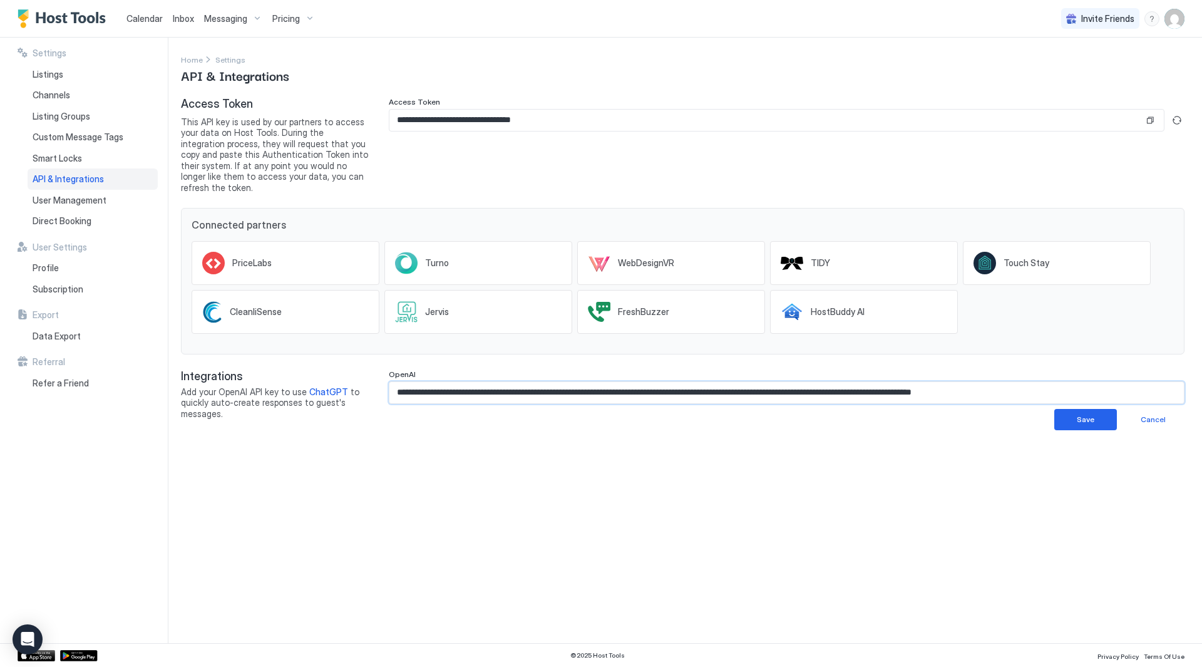
scroll to position [0, 27]
type input "**********"
click at [1110, 409] on button "Save" at bounding box center [1085, 419] width 63 height 21
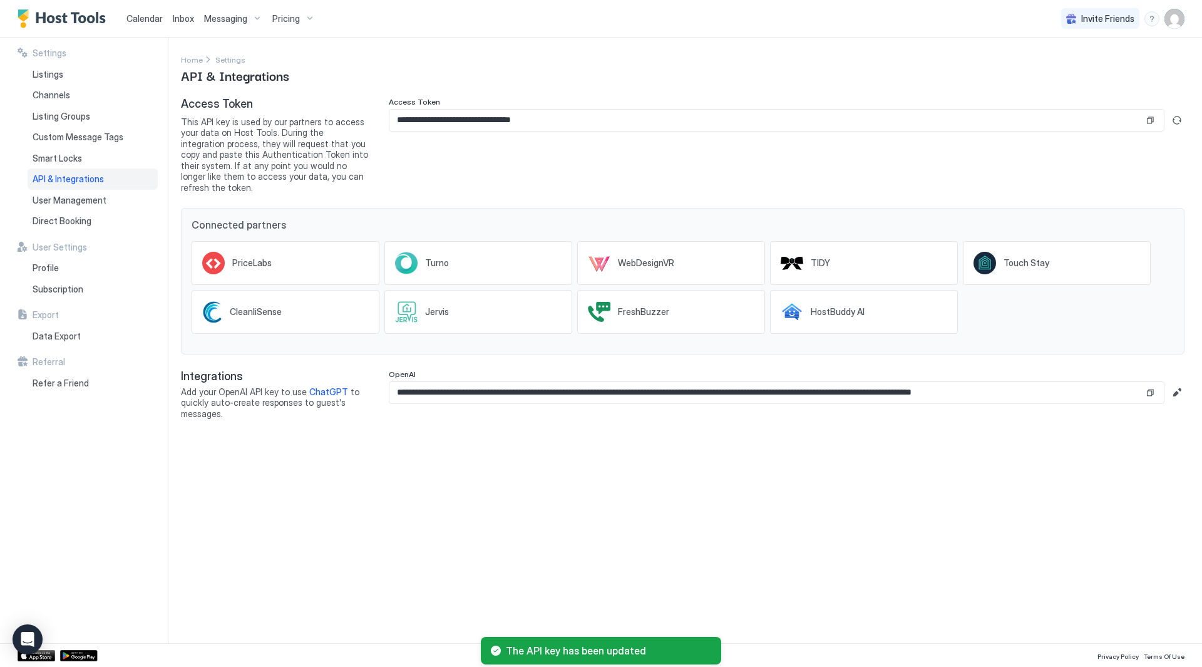
click at [733, 469] on div "**********" at bounding box center [691, 340] width 1021 height 605
click at [732, 462] on div "**********" at bounding box center [691, 340] width 1021 height 605
click at [83, 170] on div "API & Integrations" at bounding box center [93, 178] width 130 height 21
click at [86, 165] on div "Smart Locks" at bounding box center [93, 158] width 130 height 21
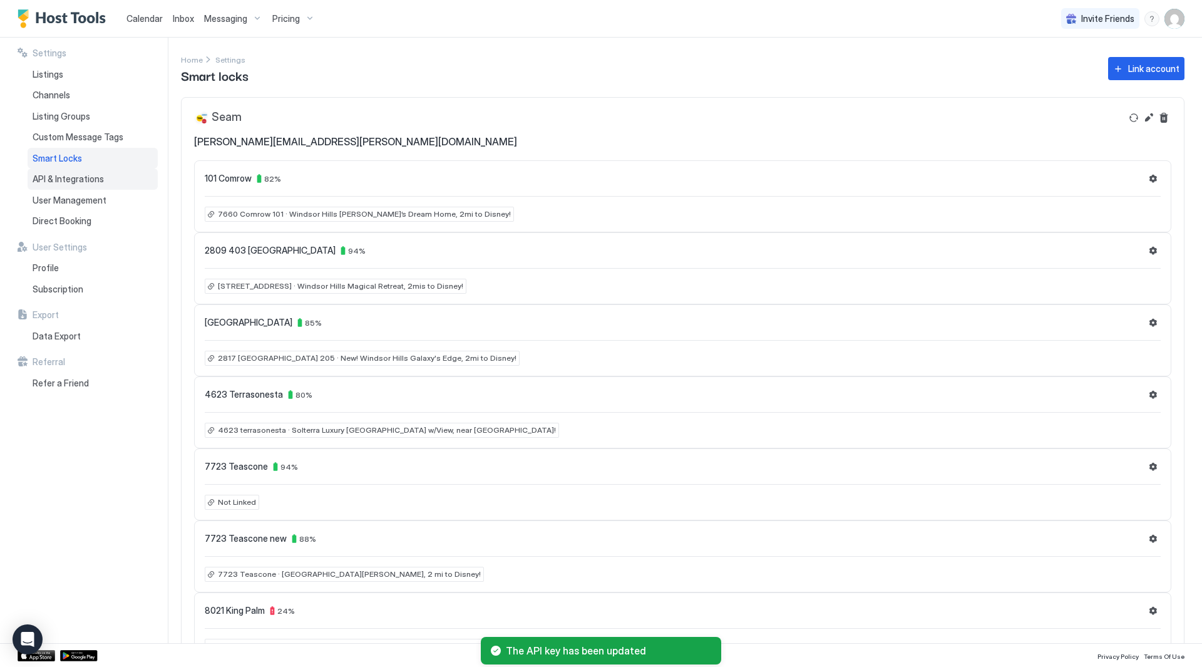
click at [86, 177] on span "API & Integrations" at bounding box center [68, 178] width 71 height 11
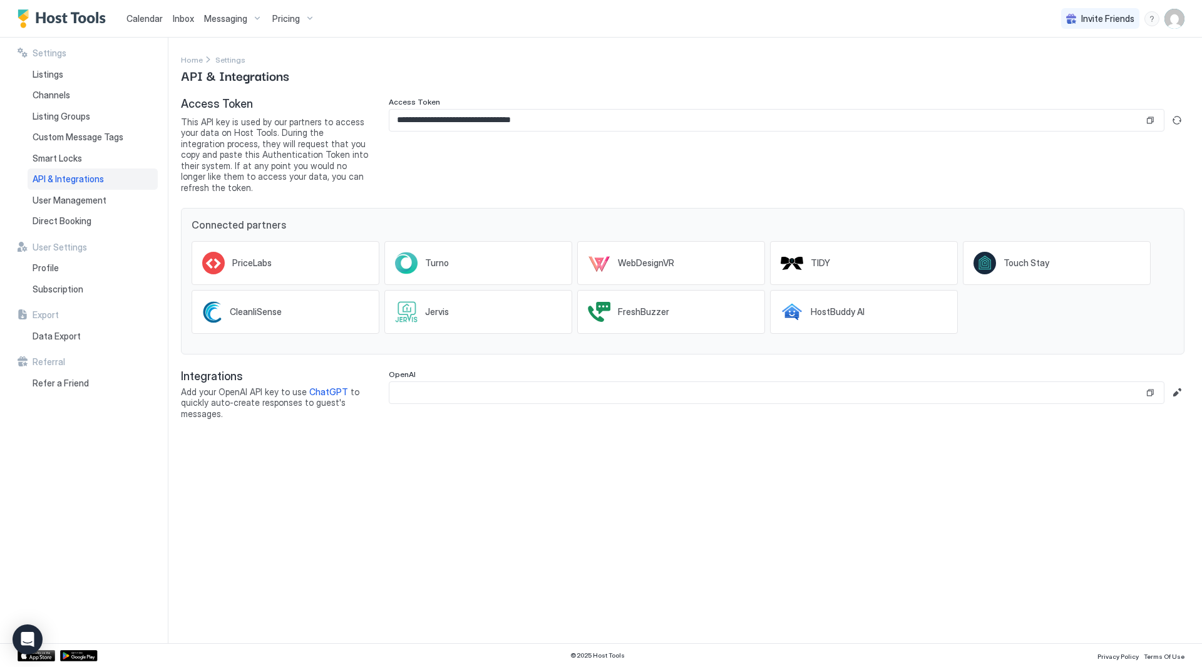
click at [71, 177] on span "API & Integrations" at bounding box center [68, 178] width 71 height 11
click at [835, 306] on span "HostBuddy AI" at bounding box center [838, 311] width 54 height 11
click at [1003, 252] on div "Touch Stay" at bounding box center [1017, 263] width 88 height 23
click at [817, 257] on span "TIDY" at bounding box center [820, 262] width 19 height 11
click at [647, 257] on span "WebDesignVR" at bounding box center [646, 262] width 56 height 11
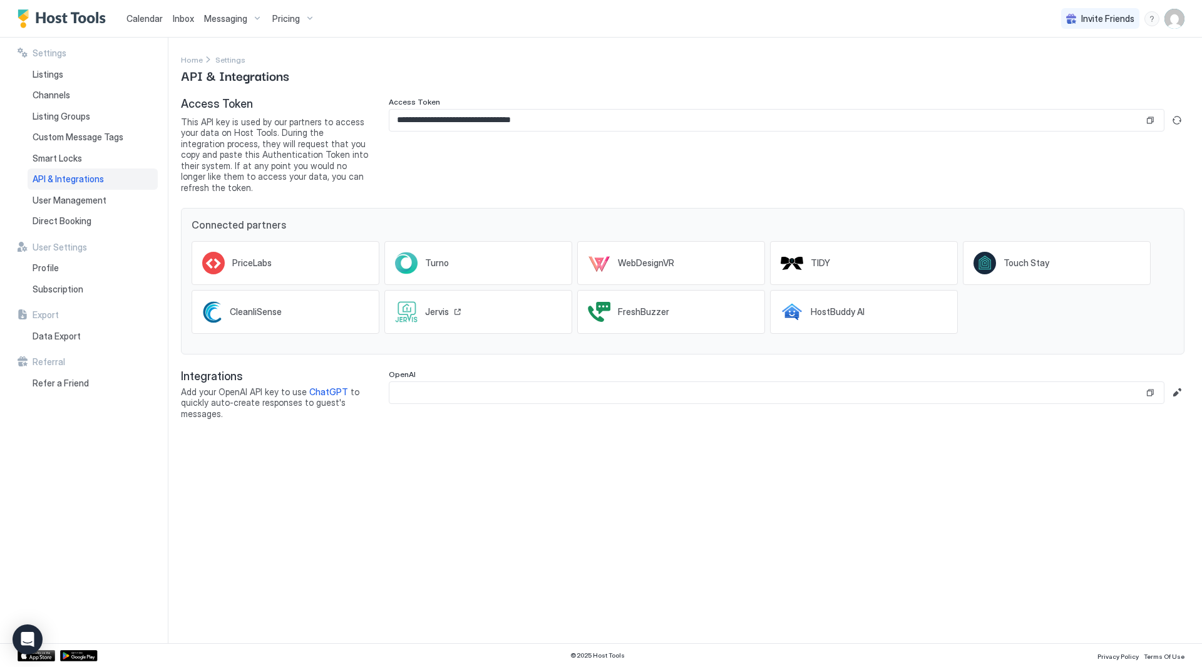
click at [436, 306] on span "Jervis" at bounding box center [437, 311] width 24 height 11
click at [584, 304] on div "FreshBuzzer" at bounding box center [671, 312] width 188 height 44
drag, startPoint x: 298, startPoint y: 161, endPoint x: 289, endPoint y: 135, distance: 27.7
click at [289, 135] on span "This API key is used by our partners to access your data on Host Tools. During …" at bounding box center [275, 154] width 188 height 77
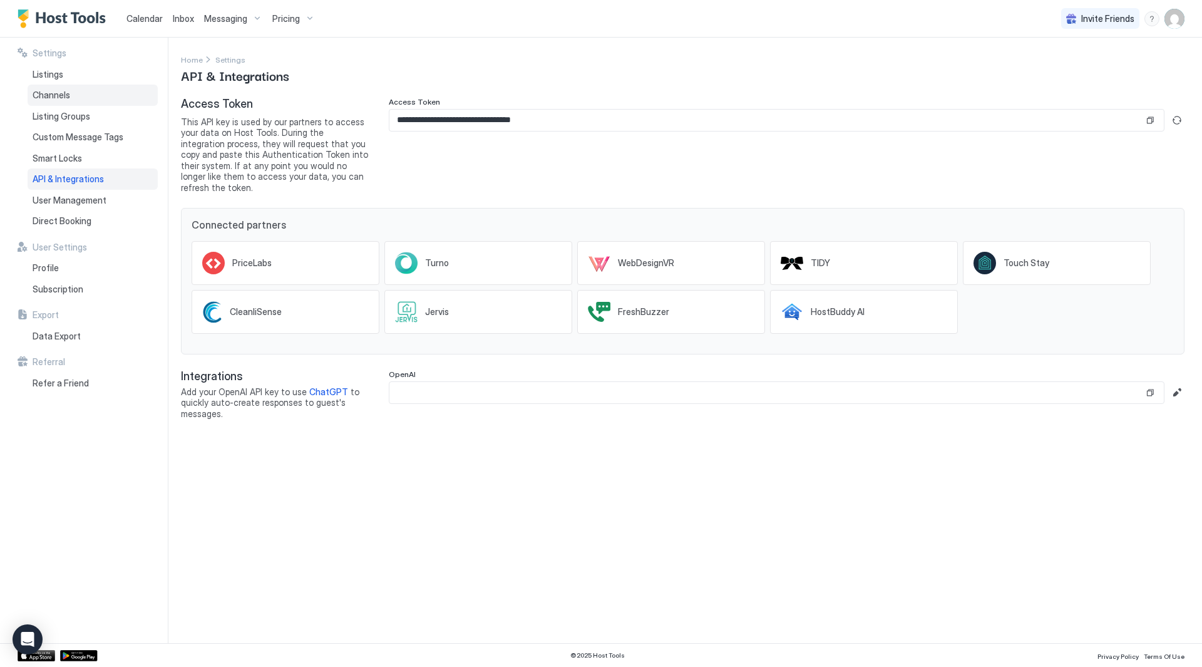
click at [99, 90] on div "Channels" at bounding box center [93, 95] width 130 height 21
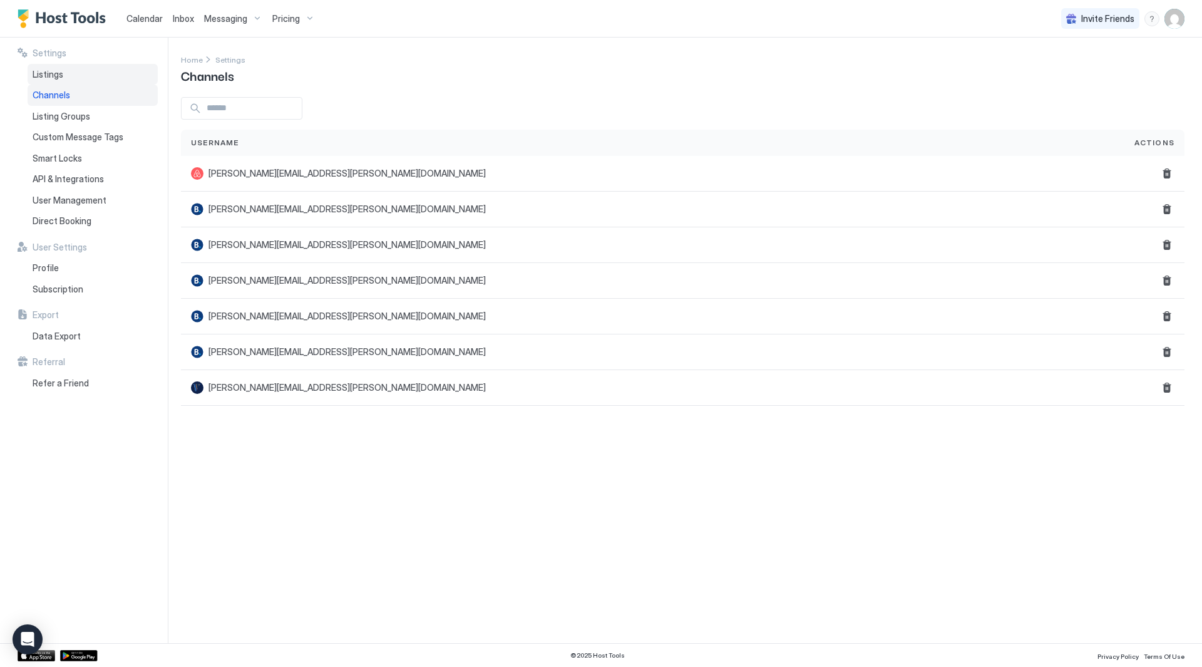
click at [86, 77] on div "Listings" at bounding box center [93, 74] width 130 height 21
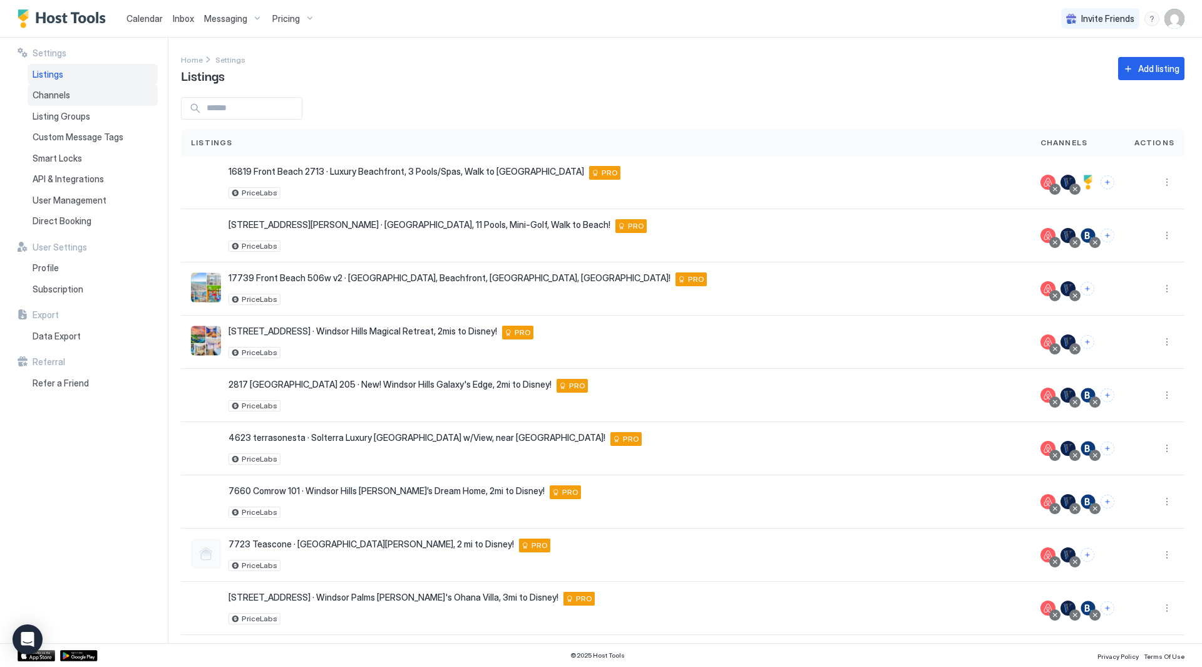
click at [116, 102] on div "Channels" at bounding box center [93, 95] width 130 height 21
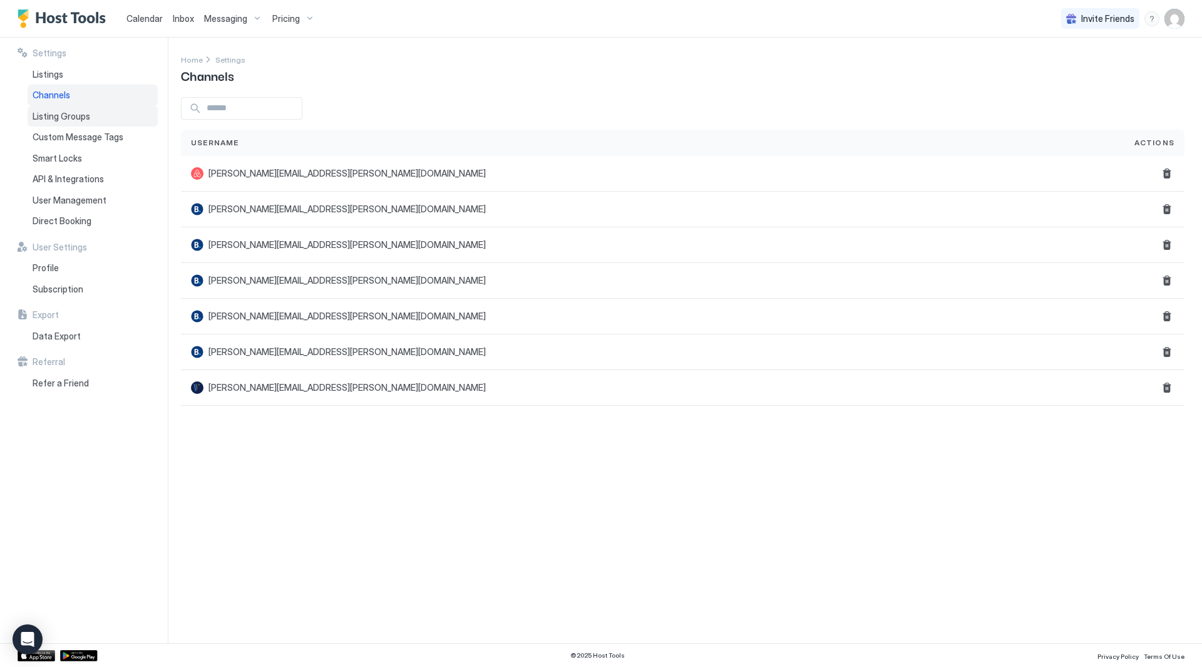
click at [112, 114] on div "Listing Groups" at bounding box center [93, 116] width 130 height 21
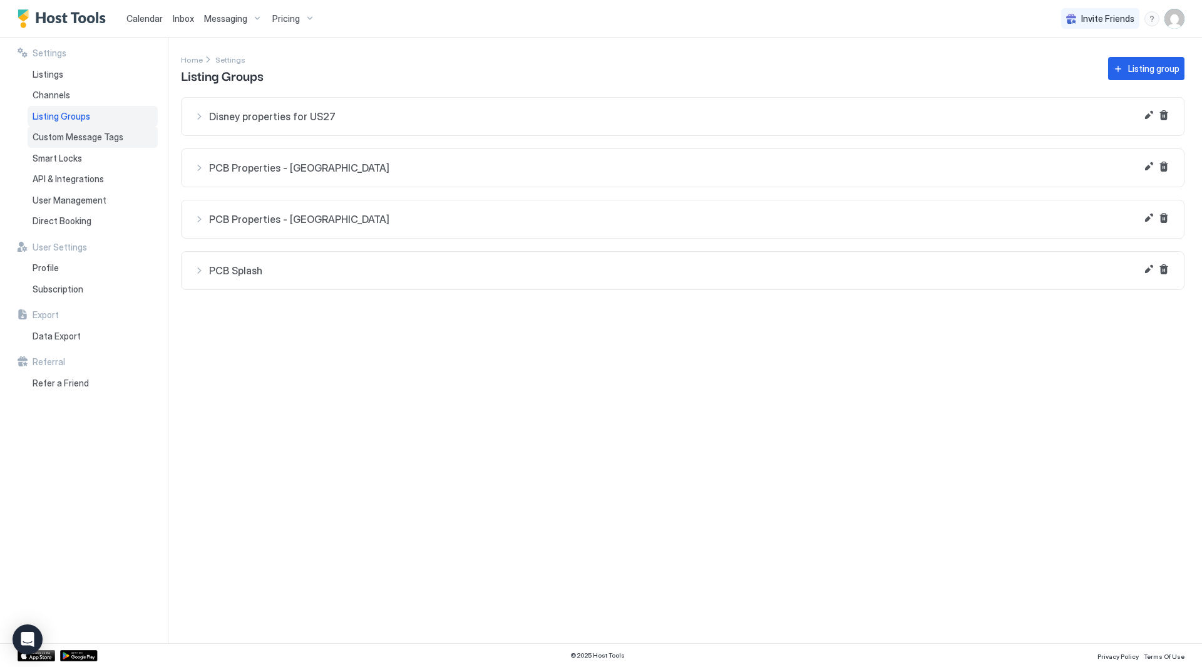
click at [138, 132] on div "Custom Message Tags" at bounding box center [93, 136] width 130 height 21
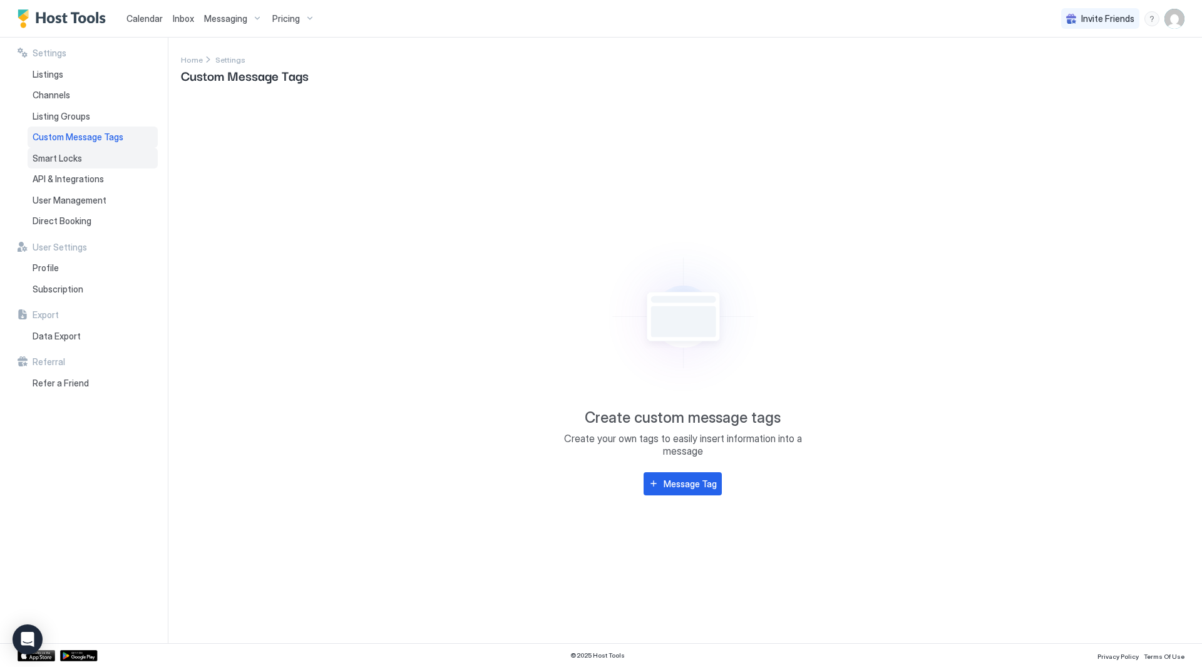
click at [129, 153] on div "Smart Locks" at bounding box center [93, 158] width 130 height 21
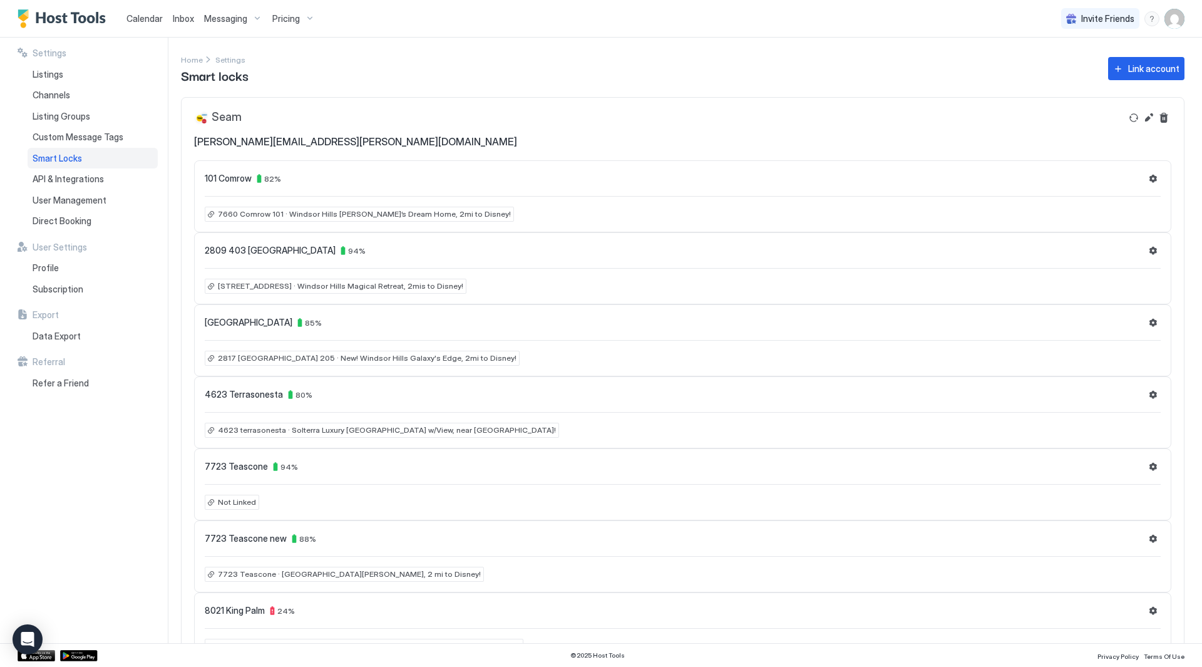
click at [179, 14] on span "Inbox" at bounding box center [183, 18] width 21 height 11
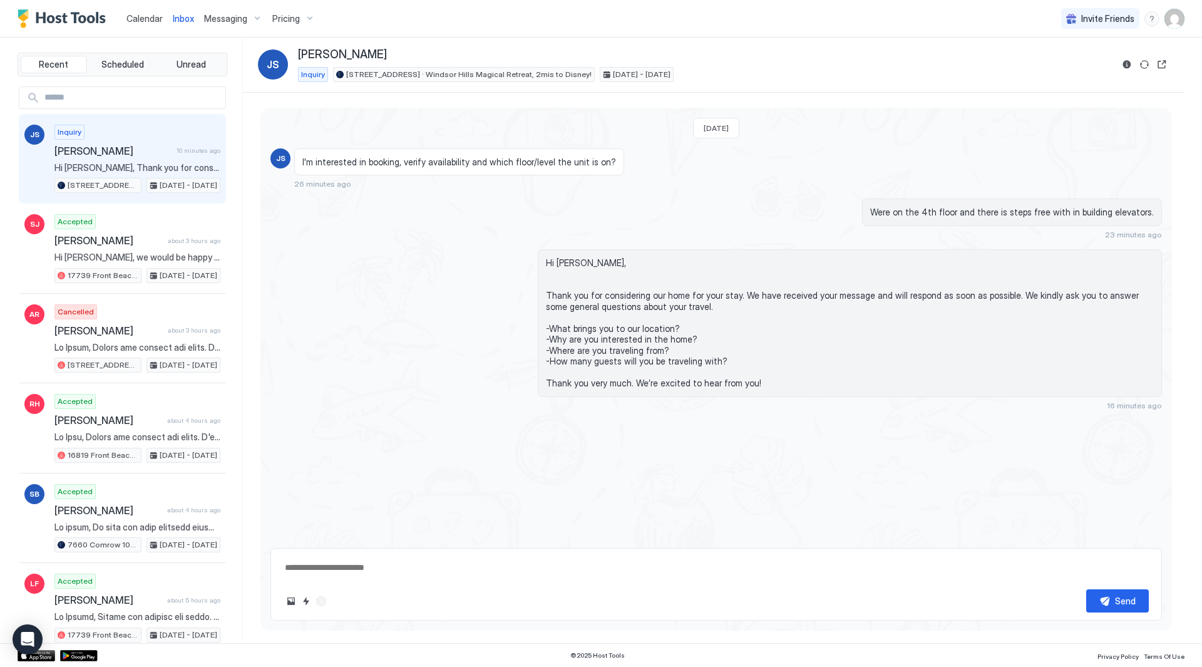
click at [155, 20] on span "Calendar" at bounding box center [144, 18] width 36 height 11
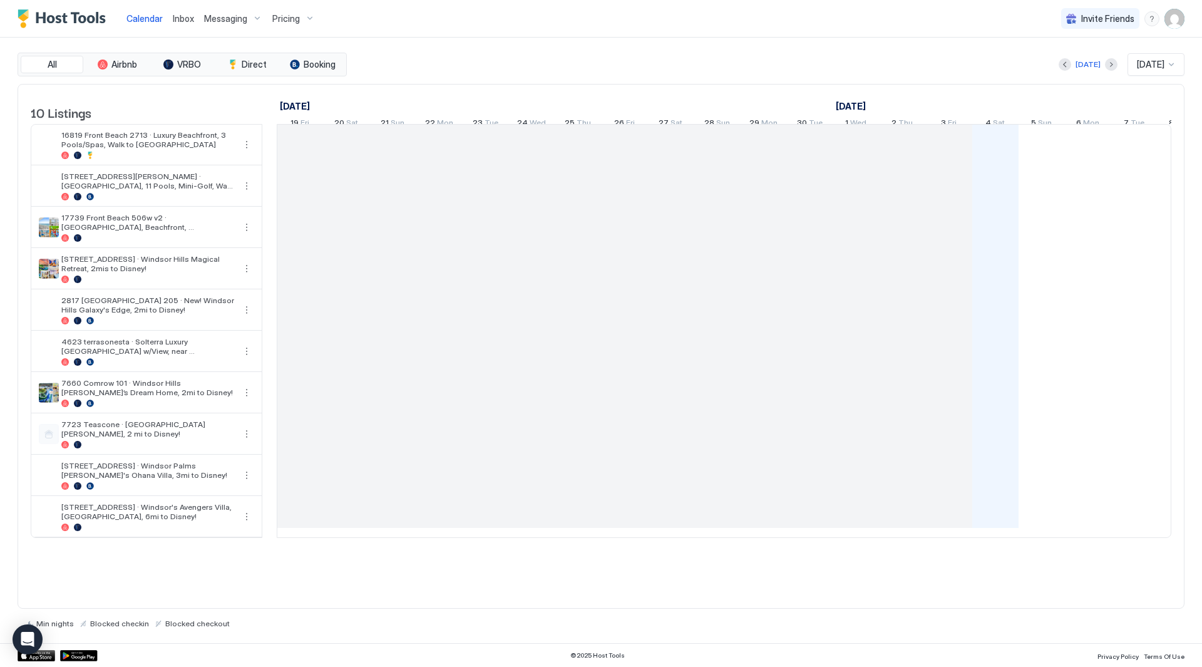
scroll to position [0, 695]
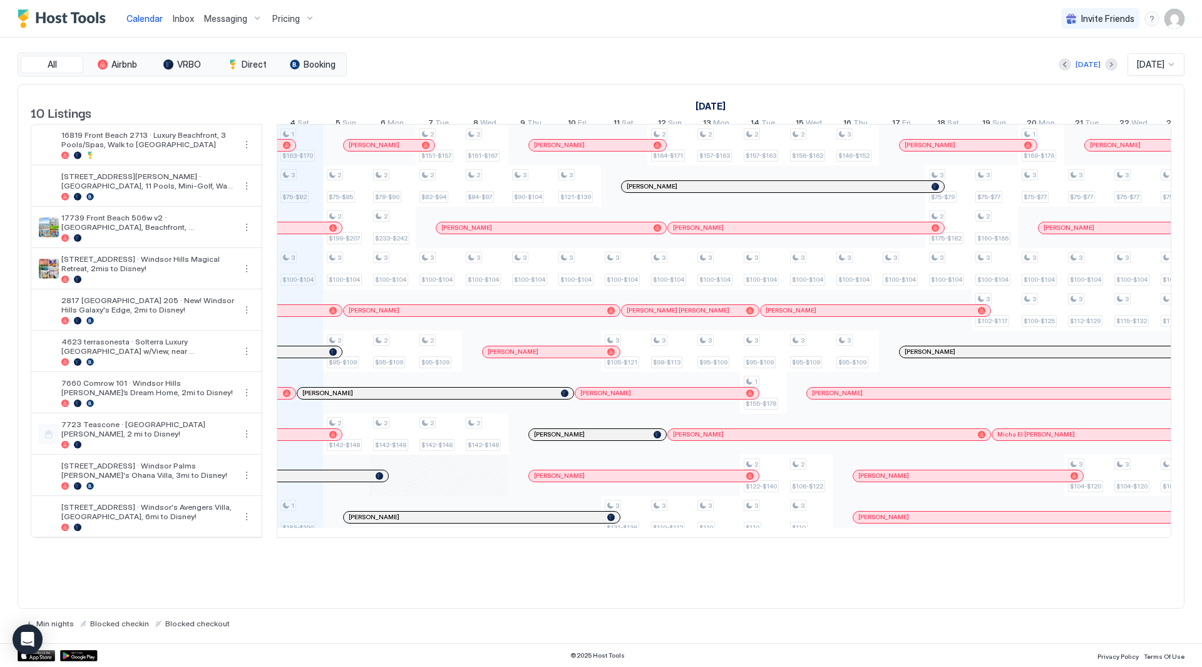
click at [210, 14] on span "Messaging" at bounding box center [225, 18] width 43 height 11
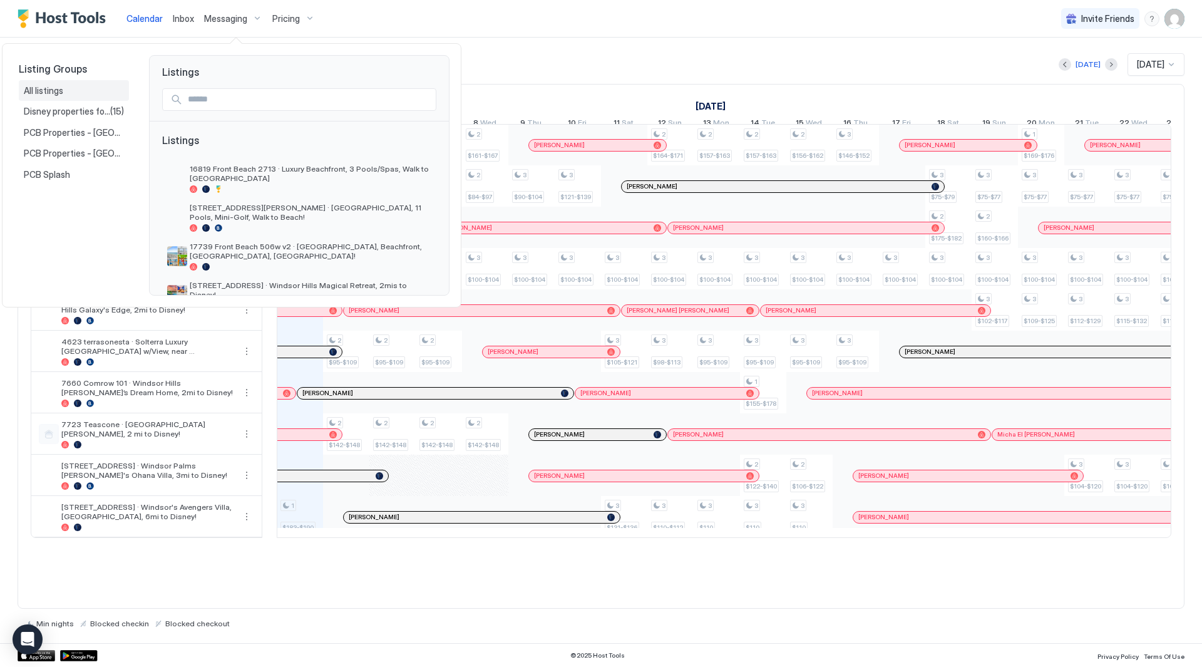
click at [90, 82] on div "All listings" at bounding box center [74, 90] width 110 height 21
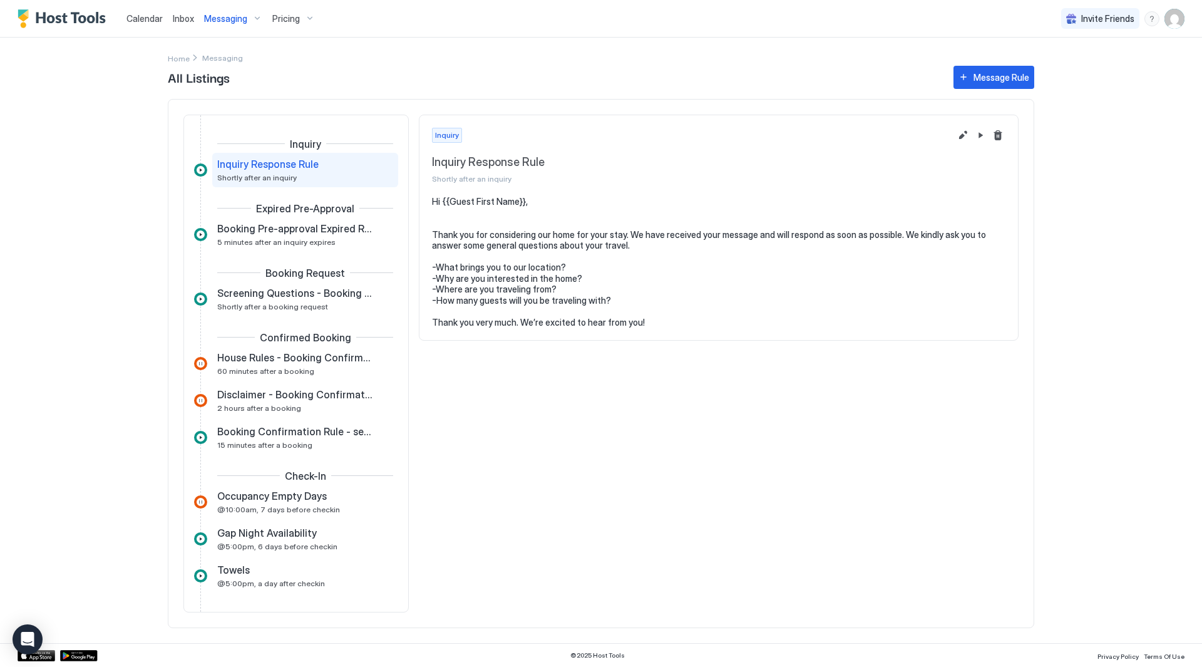
click at [175, 17] on span "Inbox" at bounding box center [183, 18] width 21 height 11
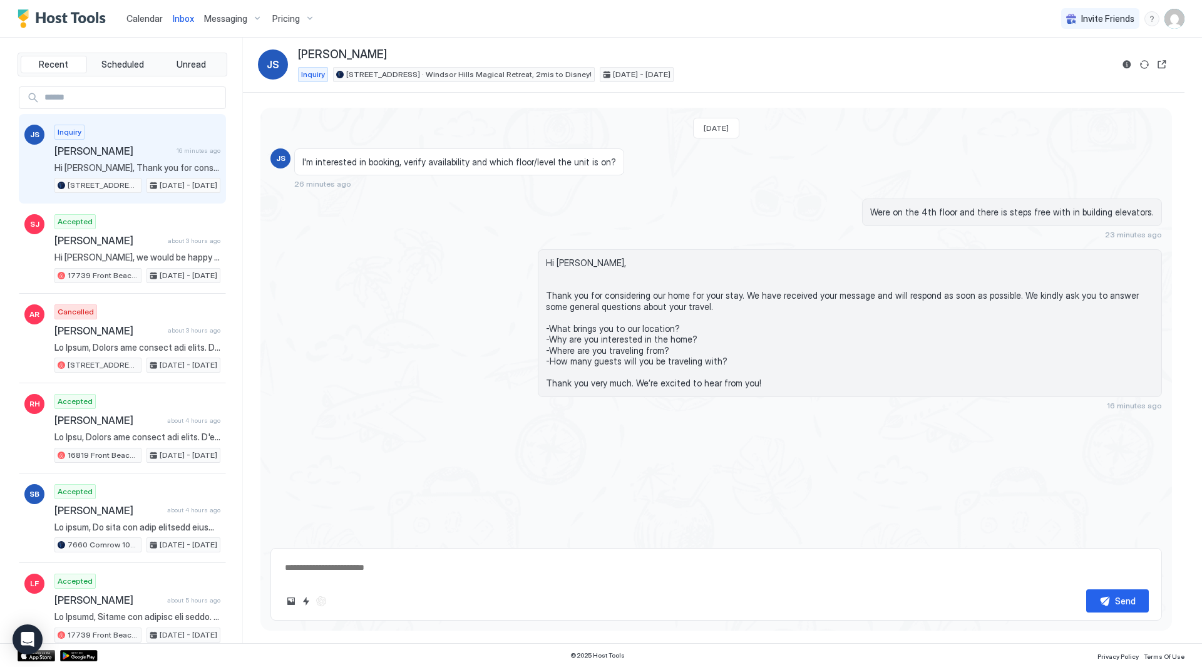
type textarea "*"
click at [142, 18] on span "Calendar" at bounding box center [144, 18] width 36 height 11
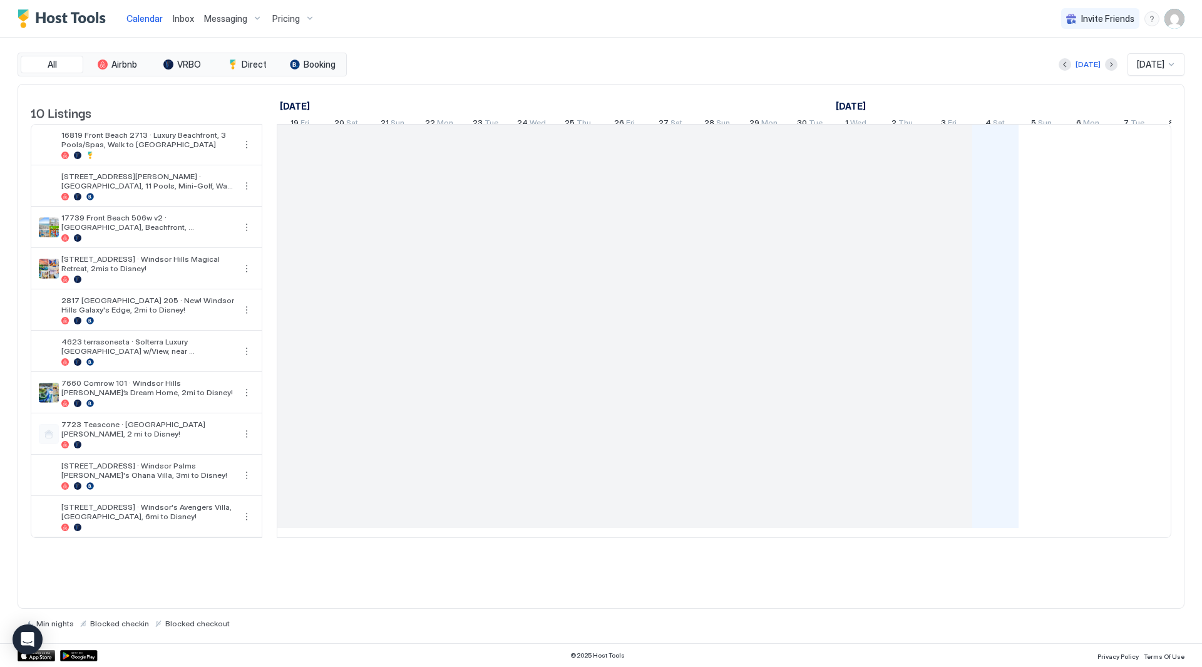
scroll to position [0, 695]
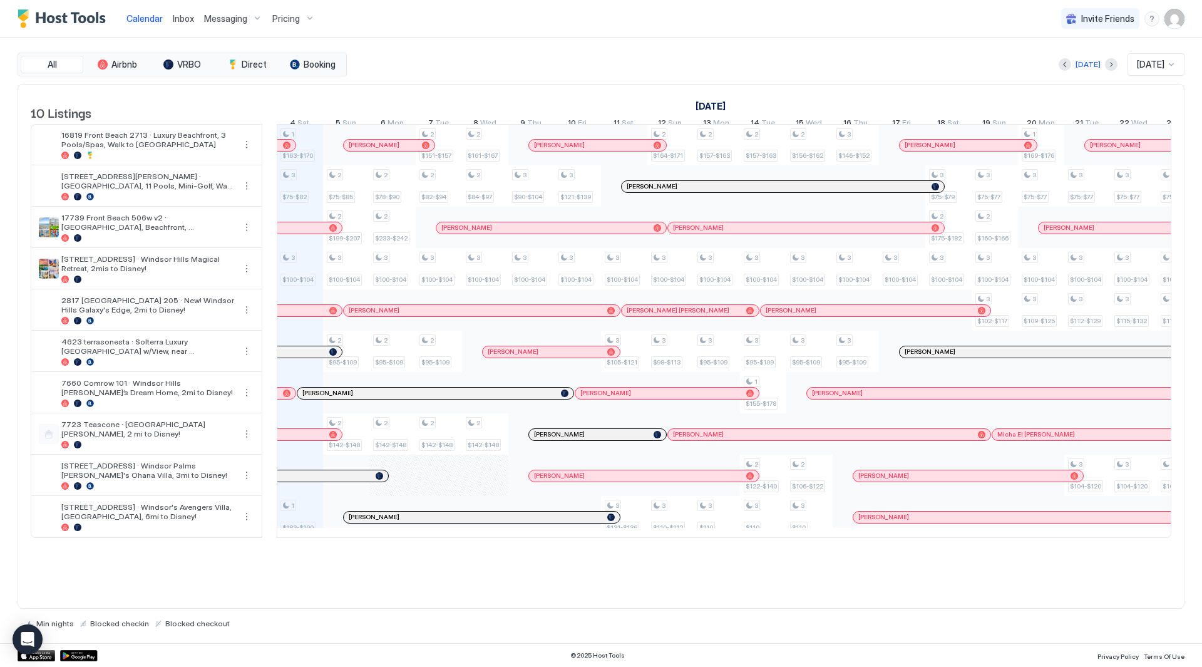
click at [418, 94] on div "[DATE] [DATE] [DATE] 19 Fri 20 Sat 21 Sun 22 Mon 23 Tue 24 Wed 25 Thu 26 Fri 27…" at bounding box center [28, 109] width 894 height 49
click at [532, 43] on div "All Airbnb VRBO Direct Booking [DATE] [DATE] 10 Listings [DATE] [DATE] [DATE] 1…" at bounding box center [601, 340] width 1167 height 605
